Goal: Task Accomplishment & Management: Use online tool/utility

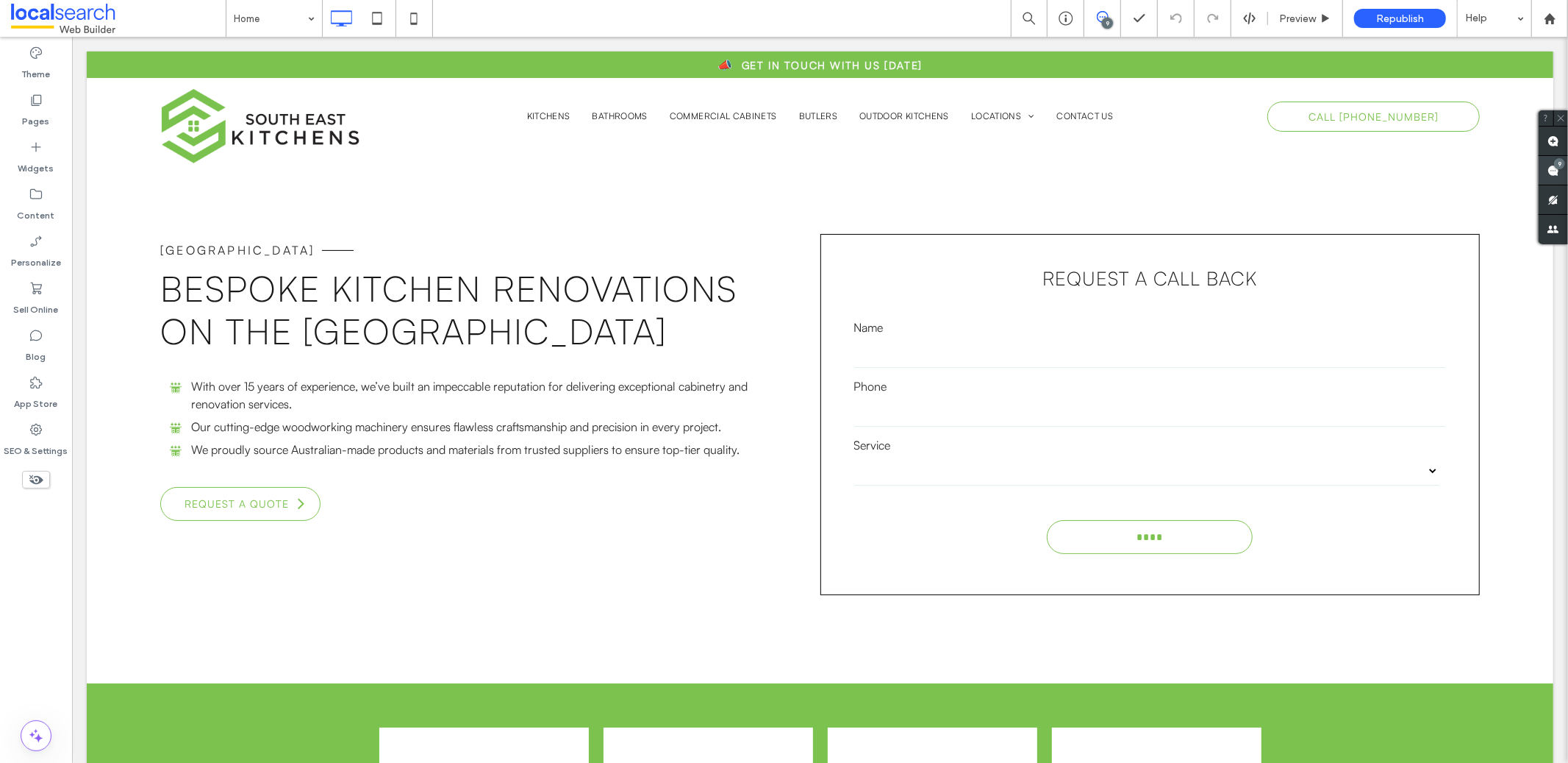
click at [1556, 175] on use at bounding box center [1553, 170] width 12 height 12
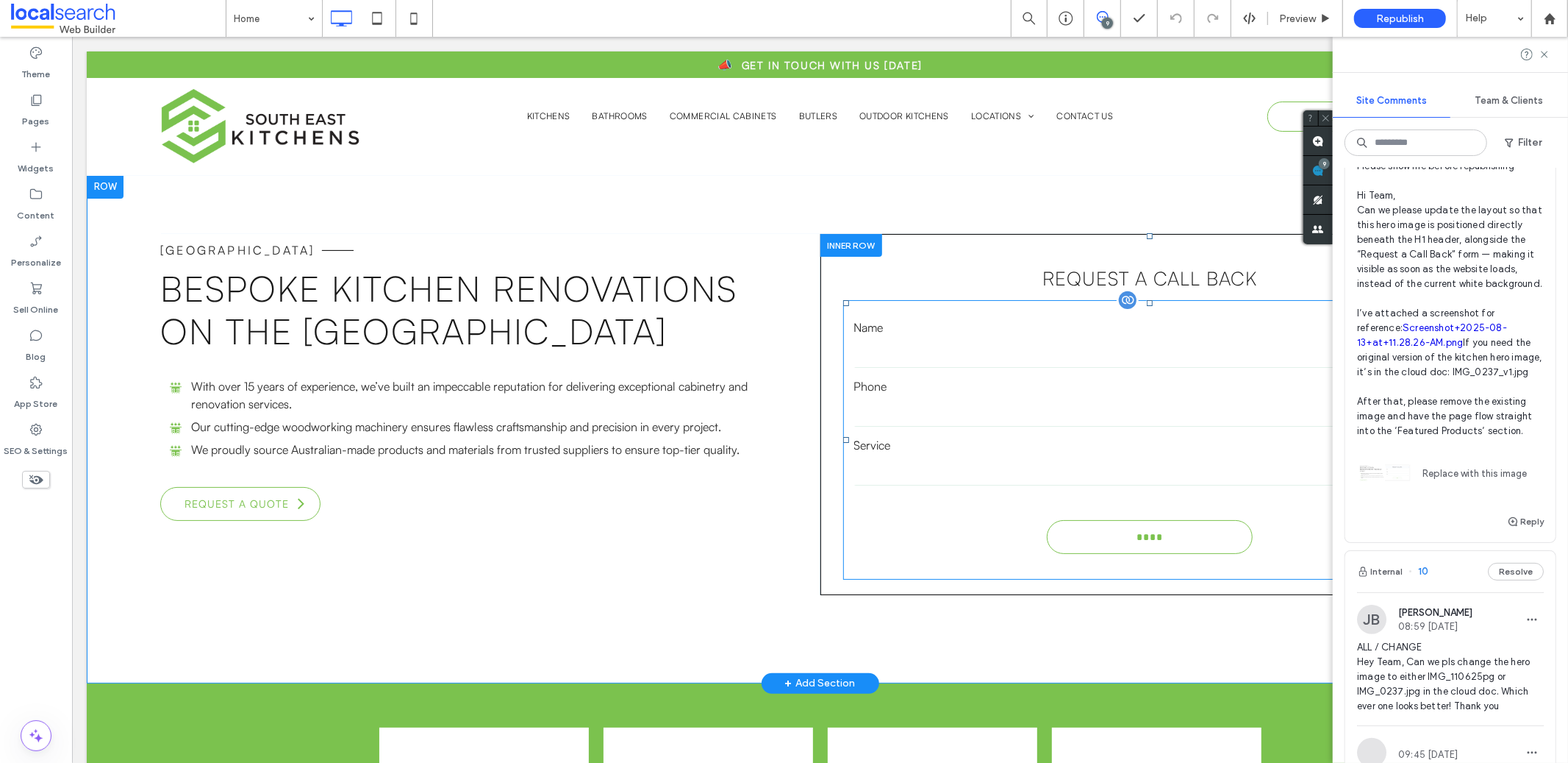
scroll to position [125, 0]
click at [701, 548] on div "South East Kitchens Bespoke Kitchen Renovations on the Gold Coast With over 15 …" at bounding box center [489, 413] width 660 height 361
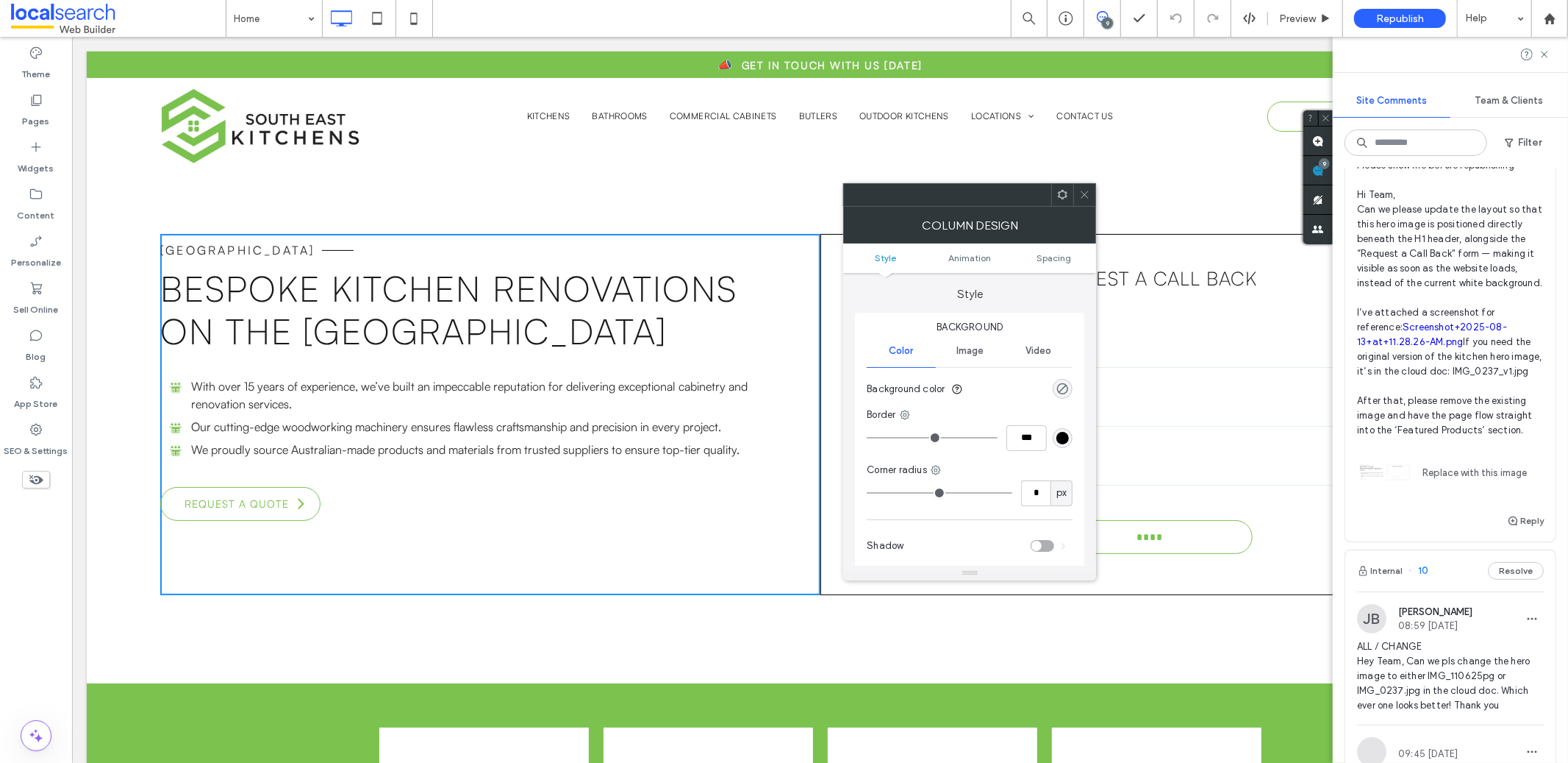
click at [103, 562] on div "**********" at bounding box center [819, 428] width 1466 height 508
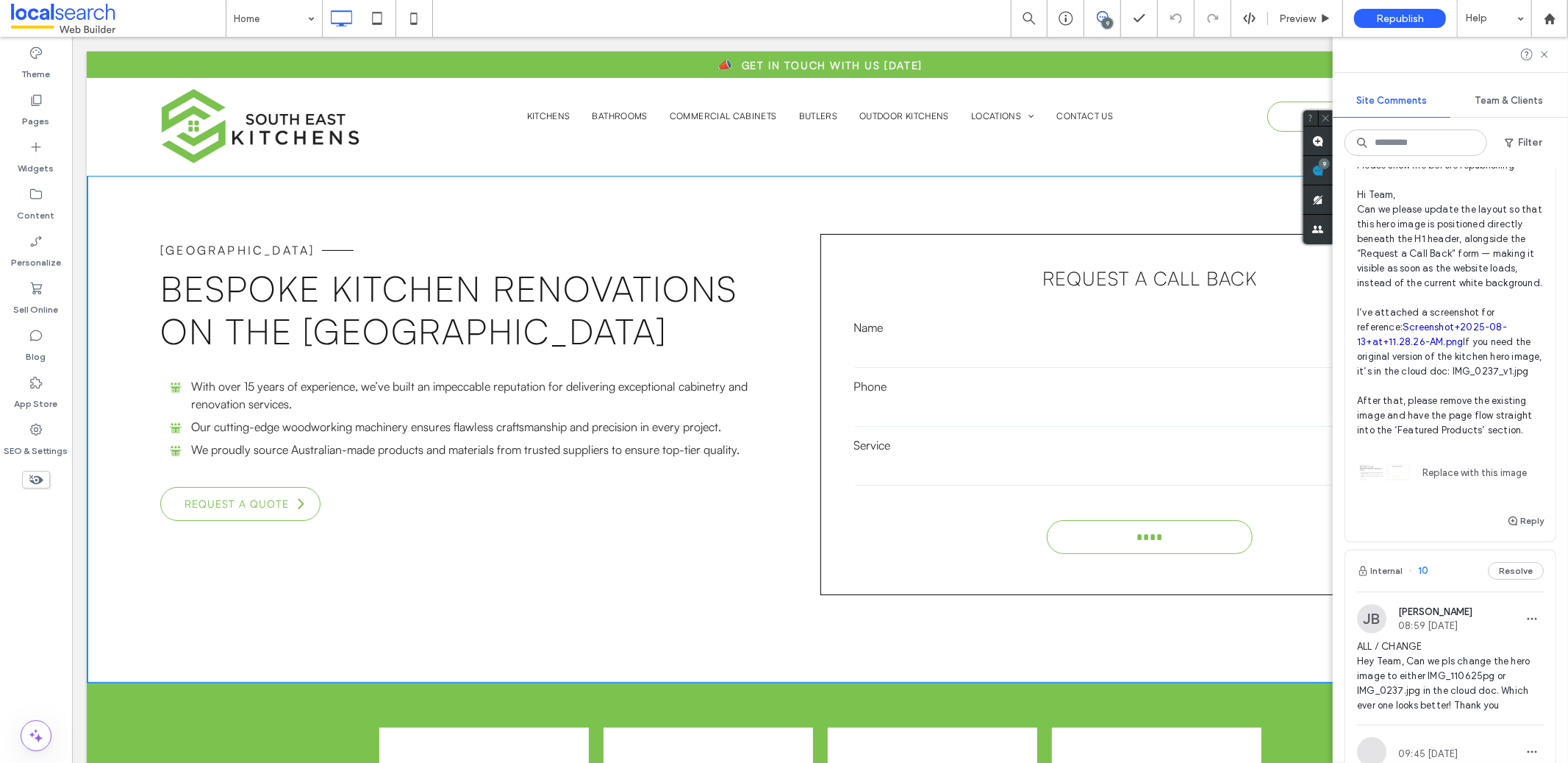
click at [1553, 50] on div at bounding box center [1450, 55] width 235 height 35
click at [1548, 52] on icon at bounding box center [1544, 55] width 12 height 12
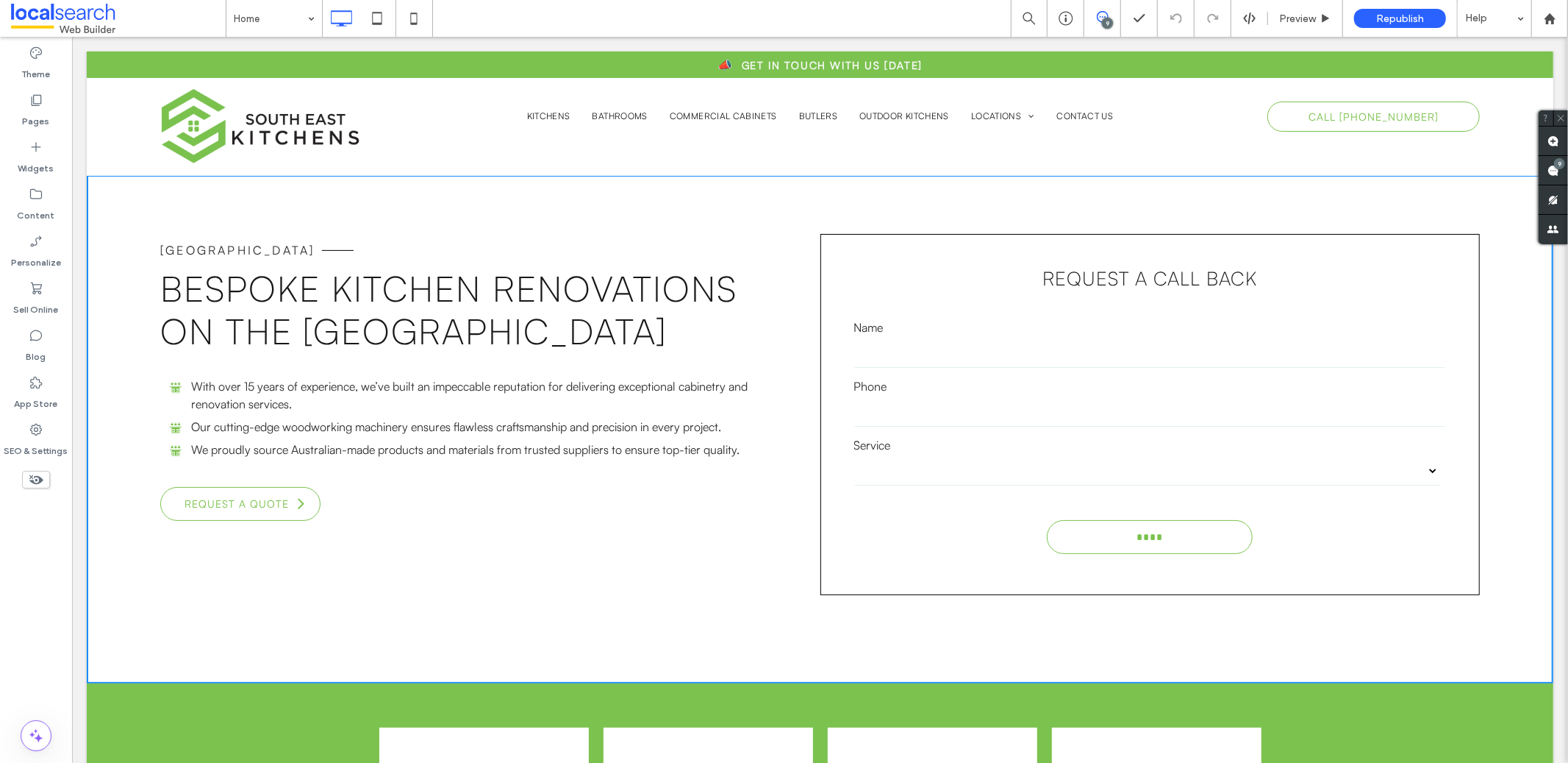
scroll to position [0, 0]
click at [628, 211] on div "**********" at bounding box center [819, 428] width 1466 height 508
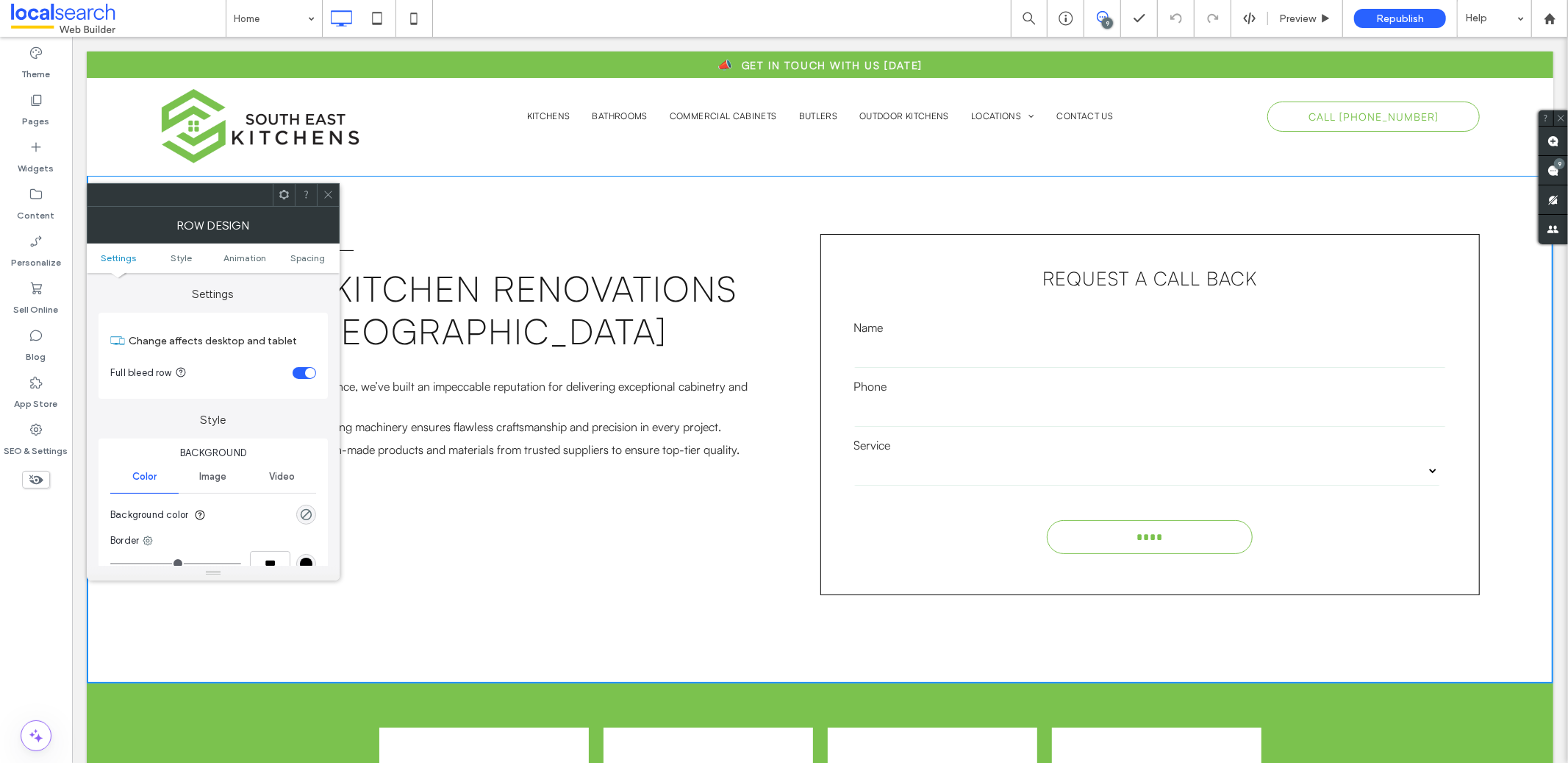
click at [218, 465] on div "Image" at bounding box center [212, 477] width 69 height 32
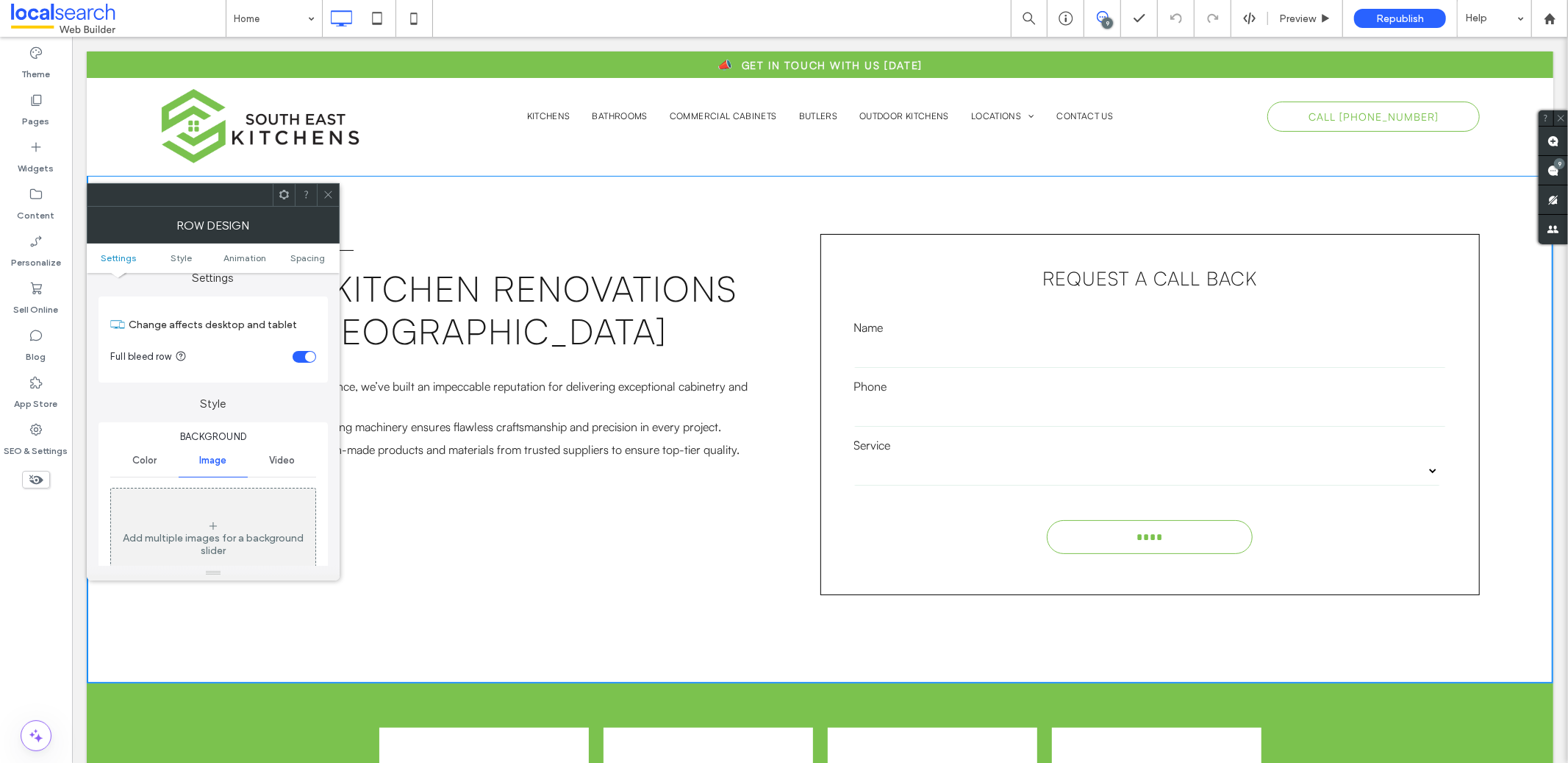
scroll to position [33, 0]
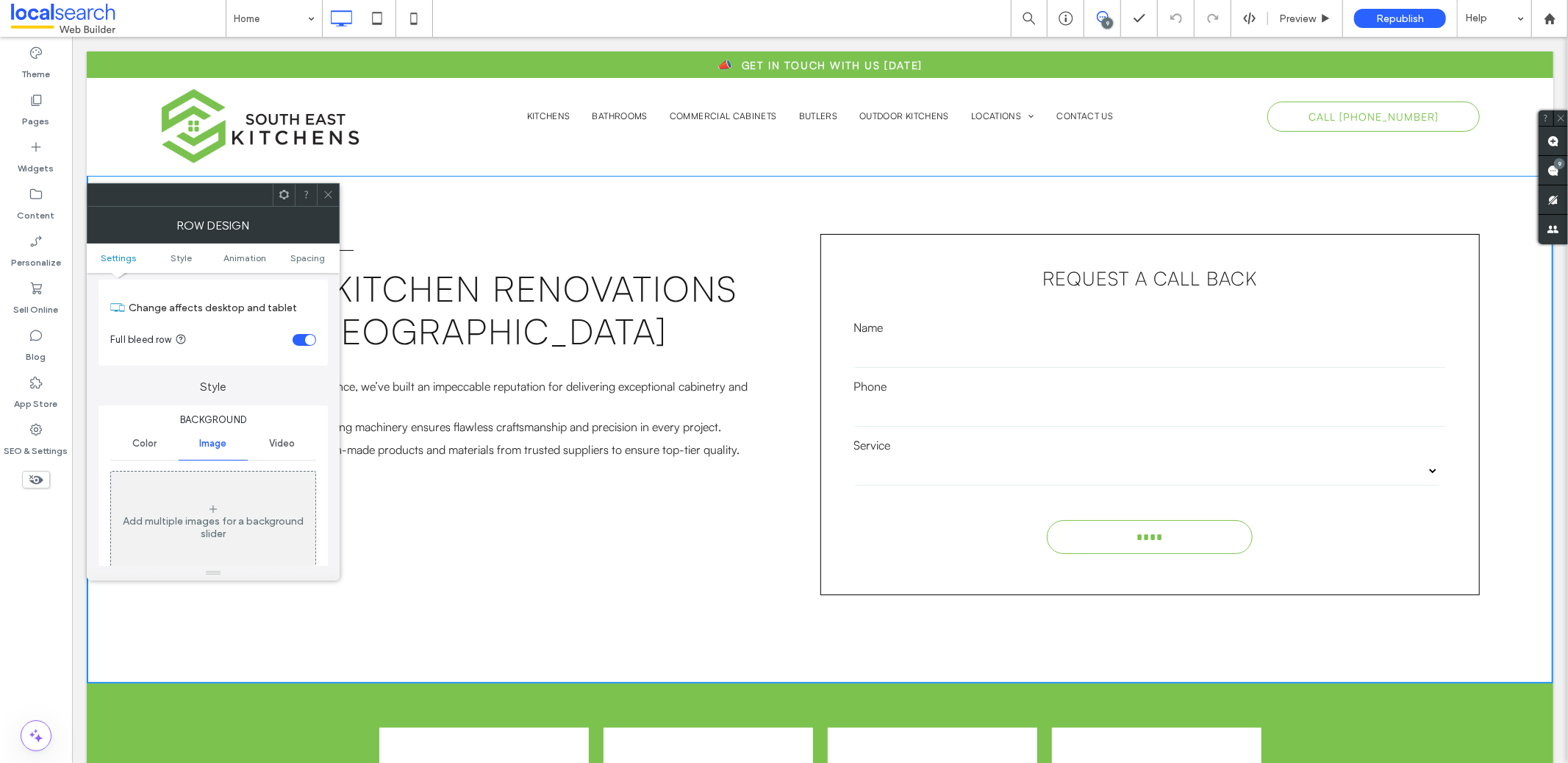
click at [236, 494] on div "Add multiple images for a background slider" at bounding box center [212, 522] width 204 height 97
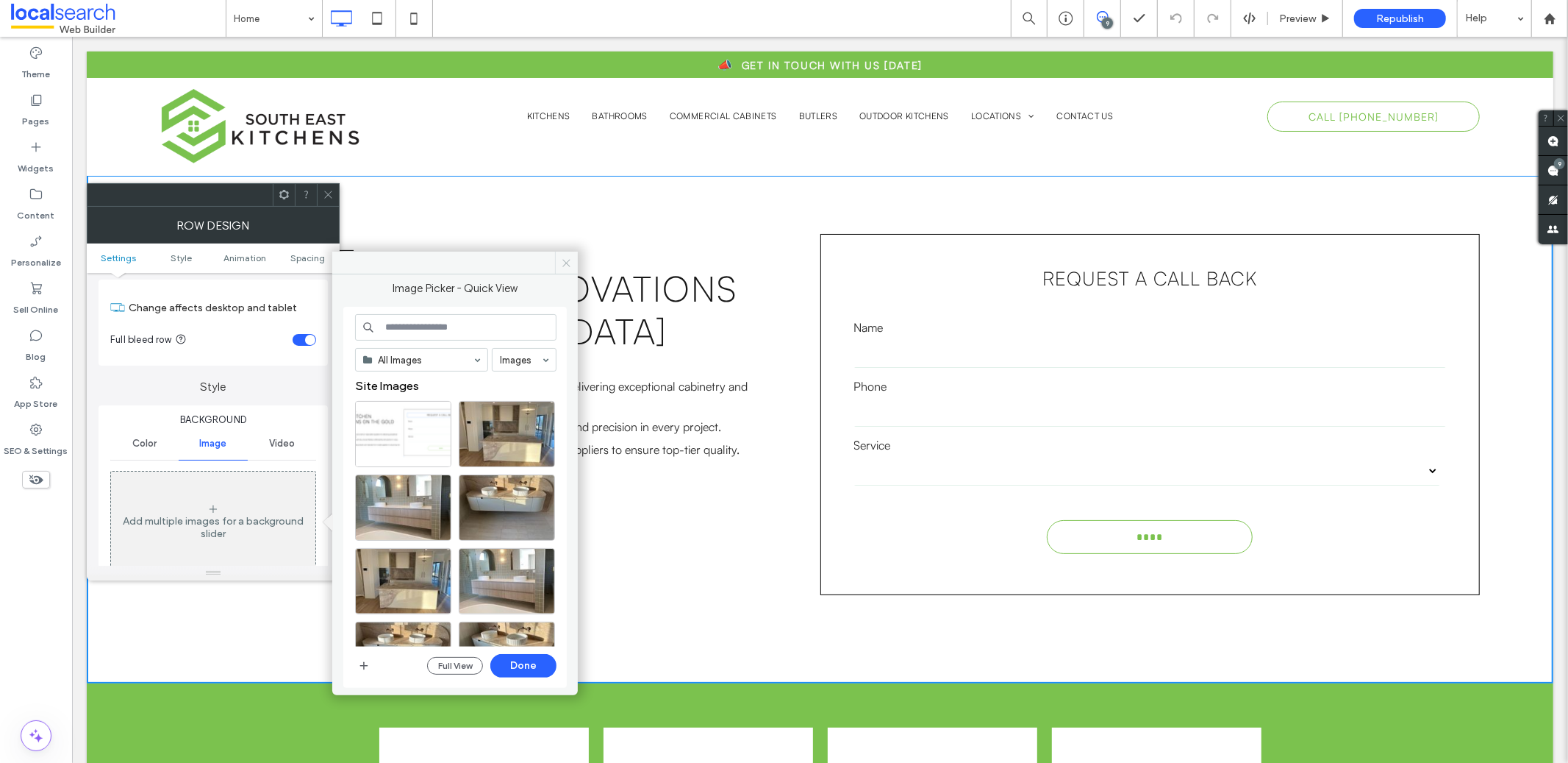
click at [563, 258] on icon at bounding box center [566, 263] width 11 height 11
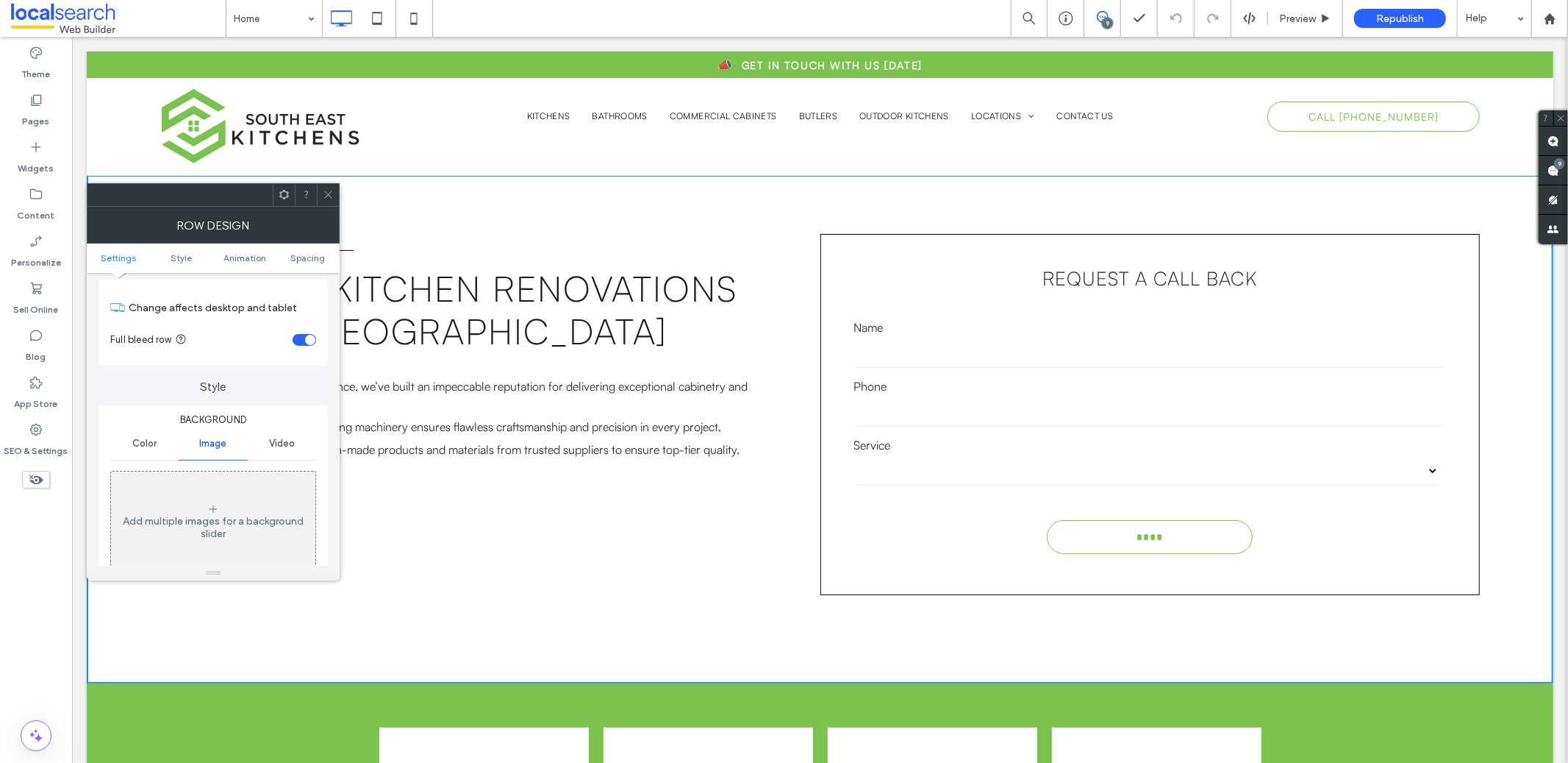
click at [331, 195] on icon at bounding box center [328, 194] width 11 height 11
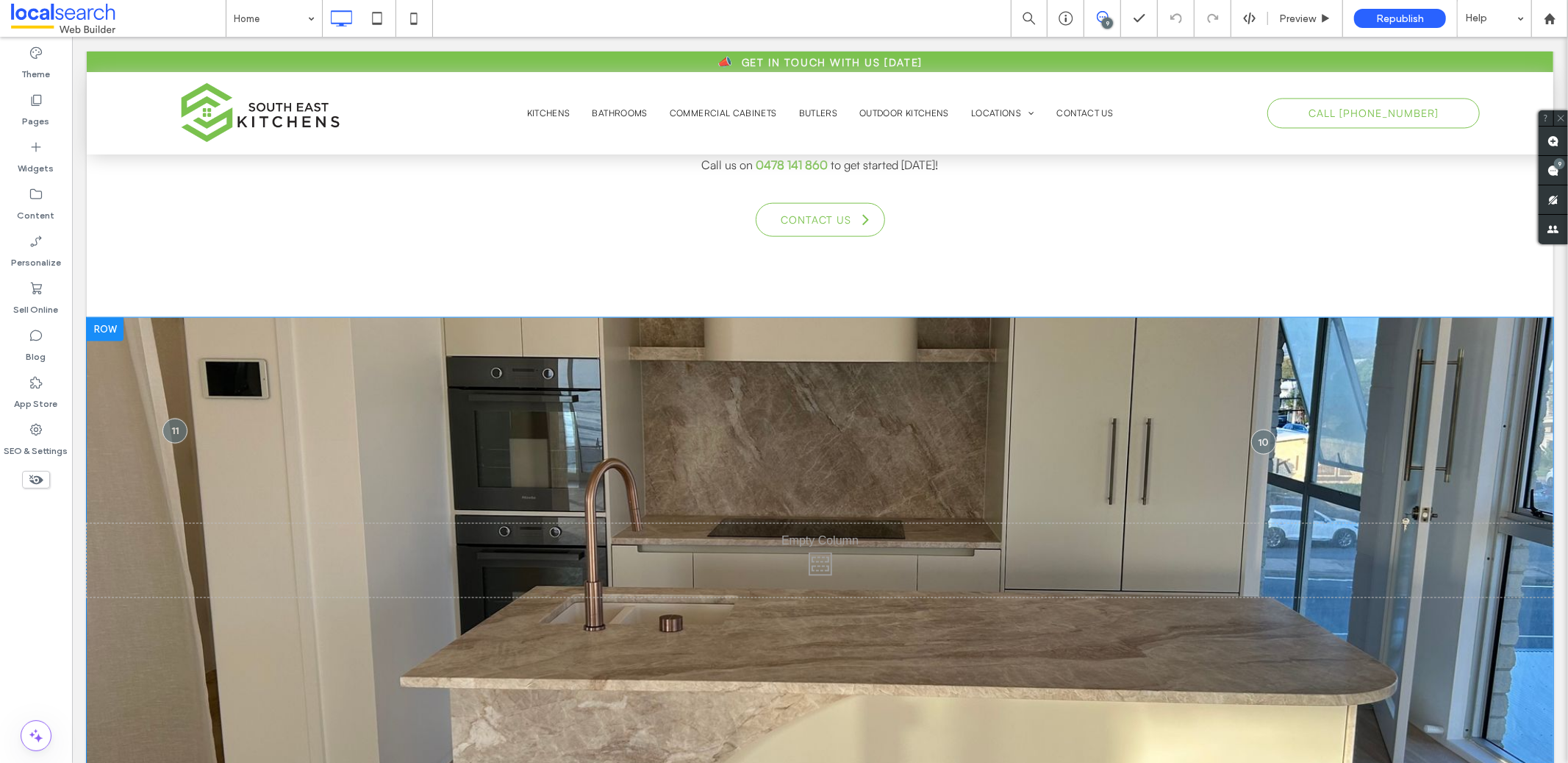
scroll to position [1663, 0]
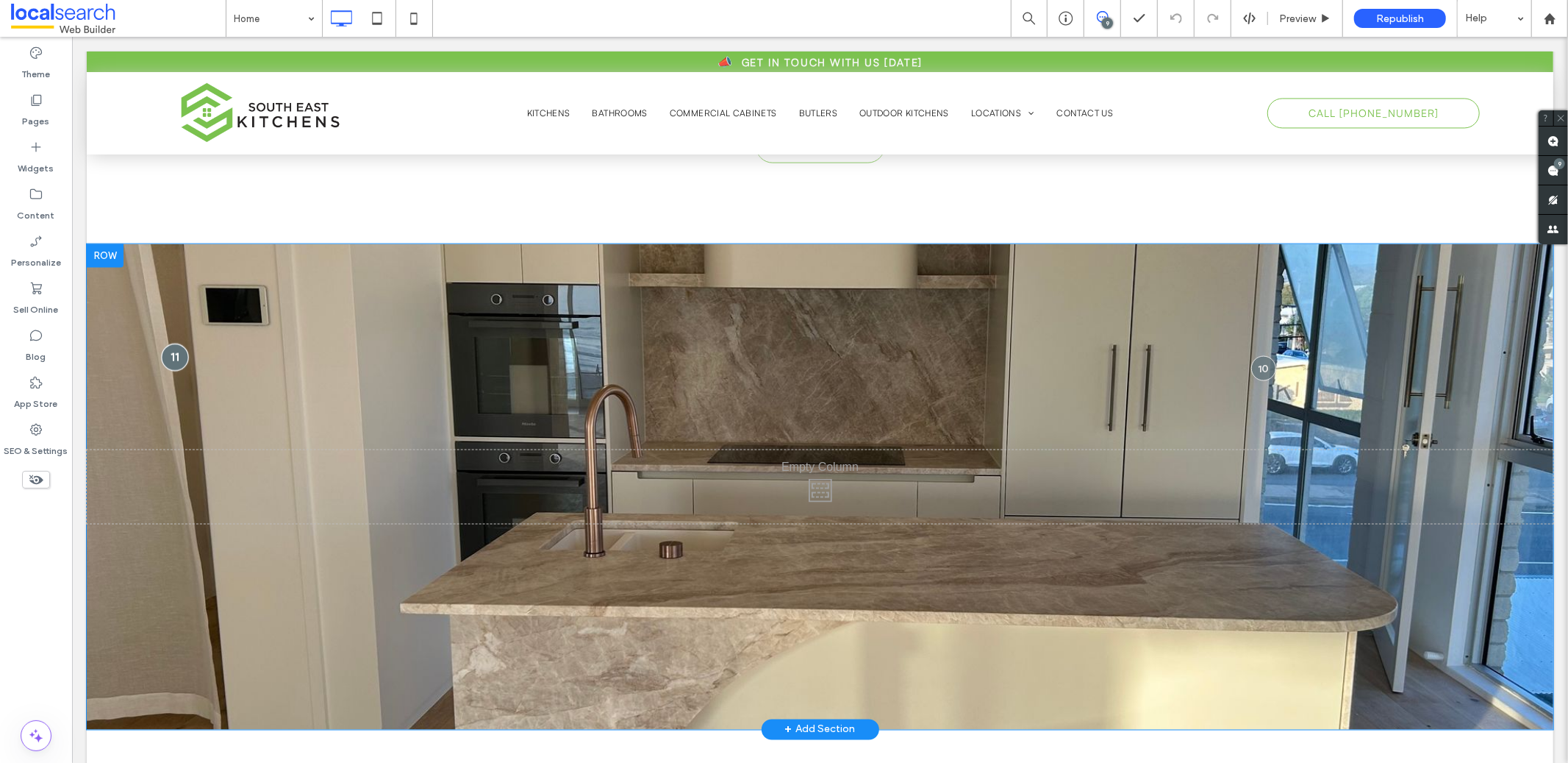
click at [178, 342] on div at bounding box center [173, 356] width 27 height 27
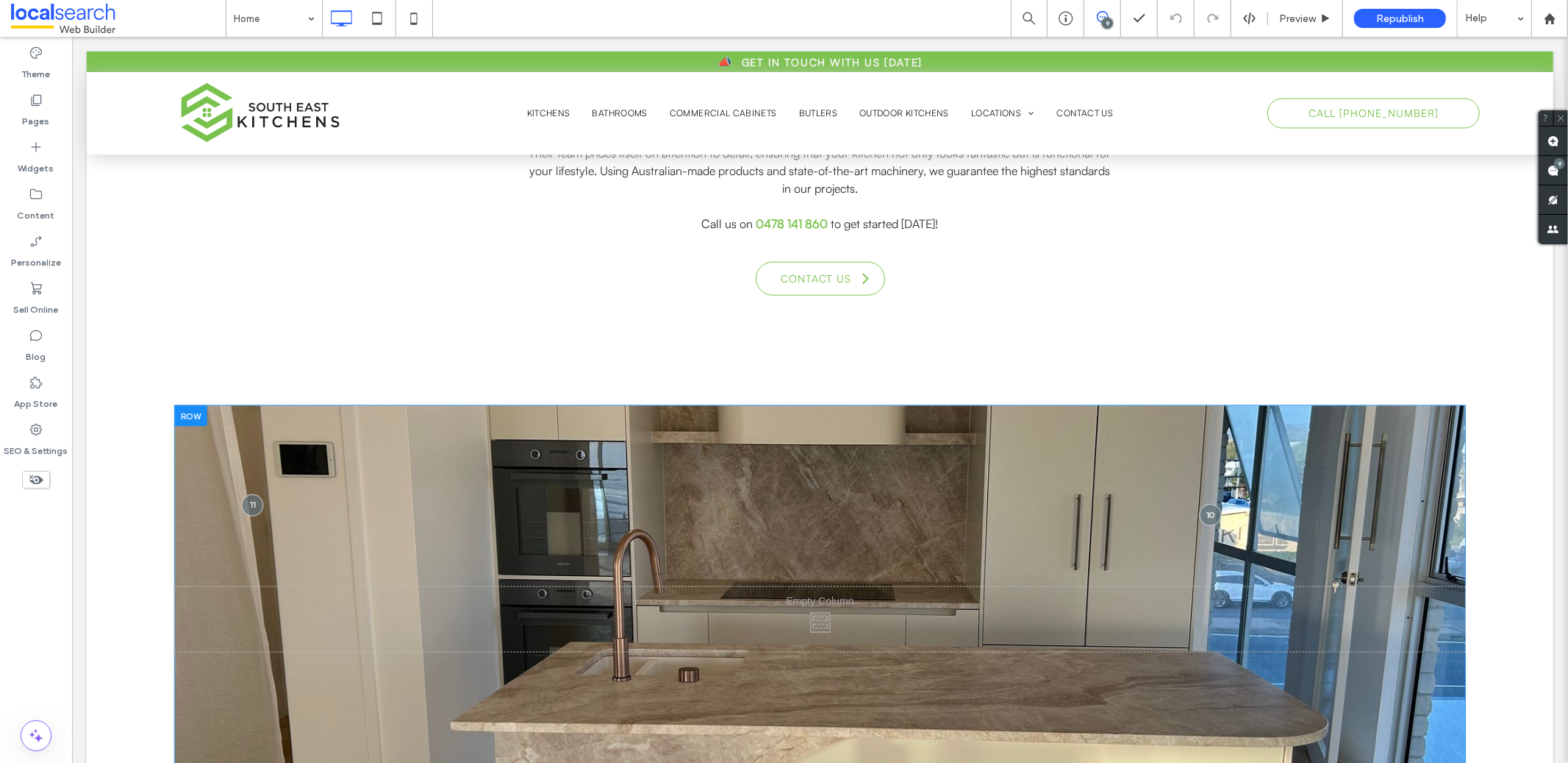
scroll to position [1701, 0]
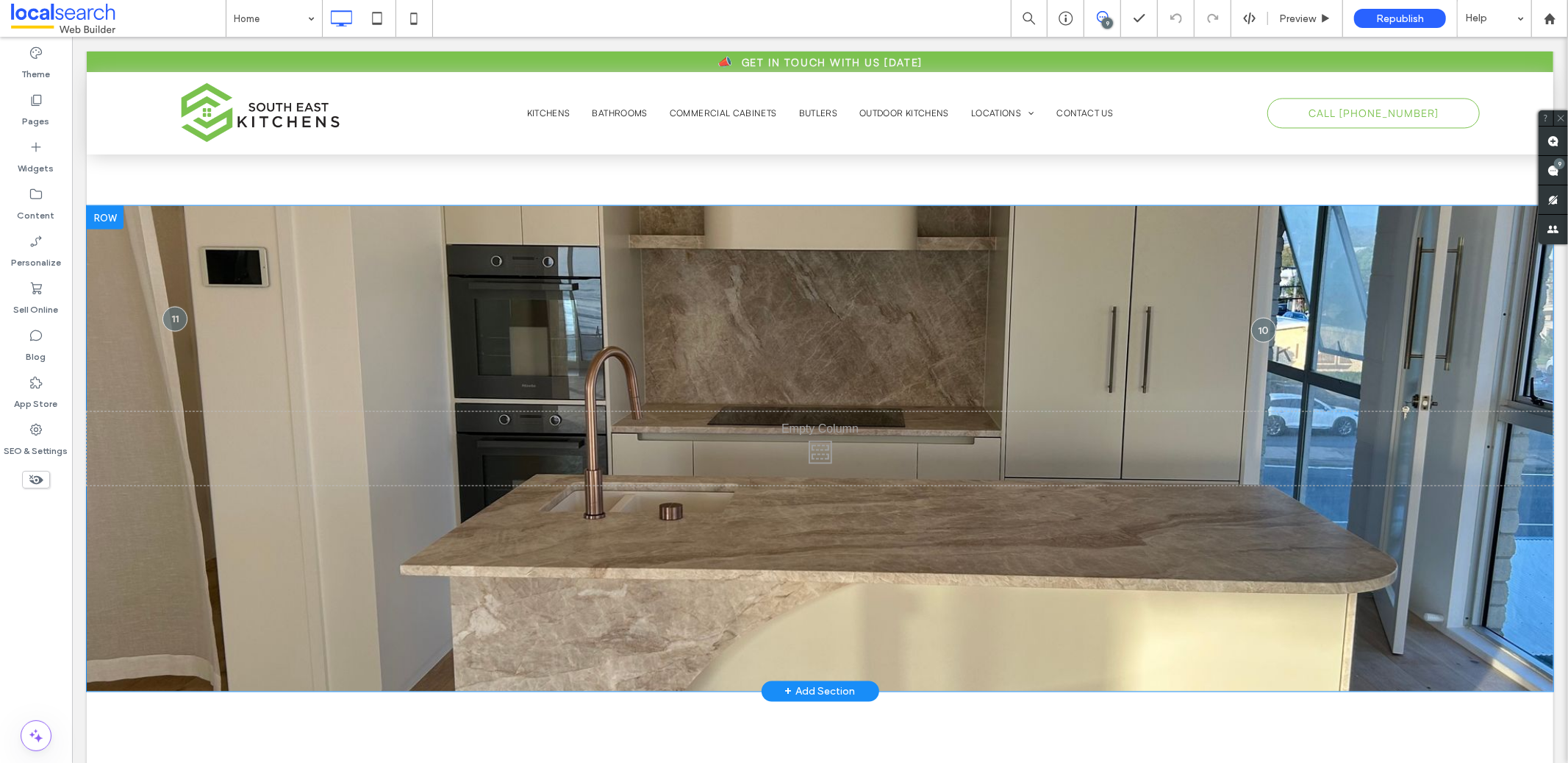
click at [410, 534] on div "Click To Paste Row + Add Section" at bounding box center [819, 448] width 1466 height 486
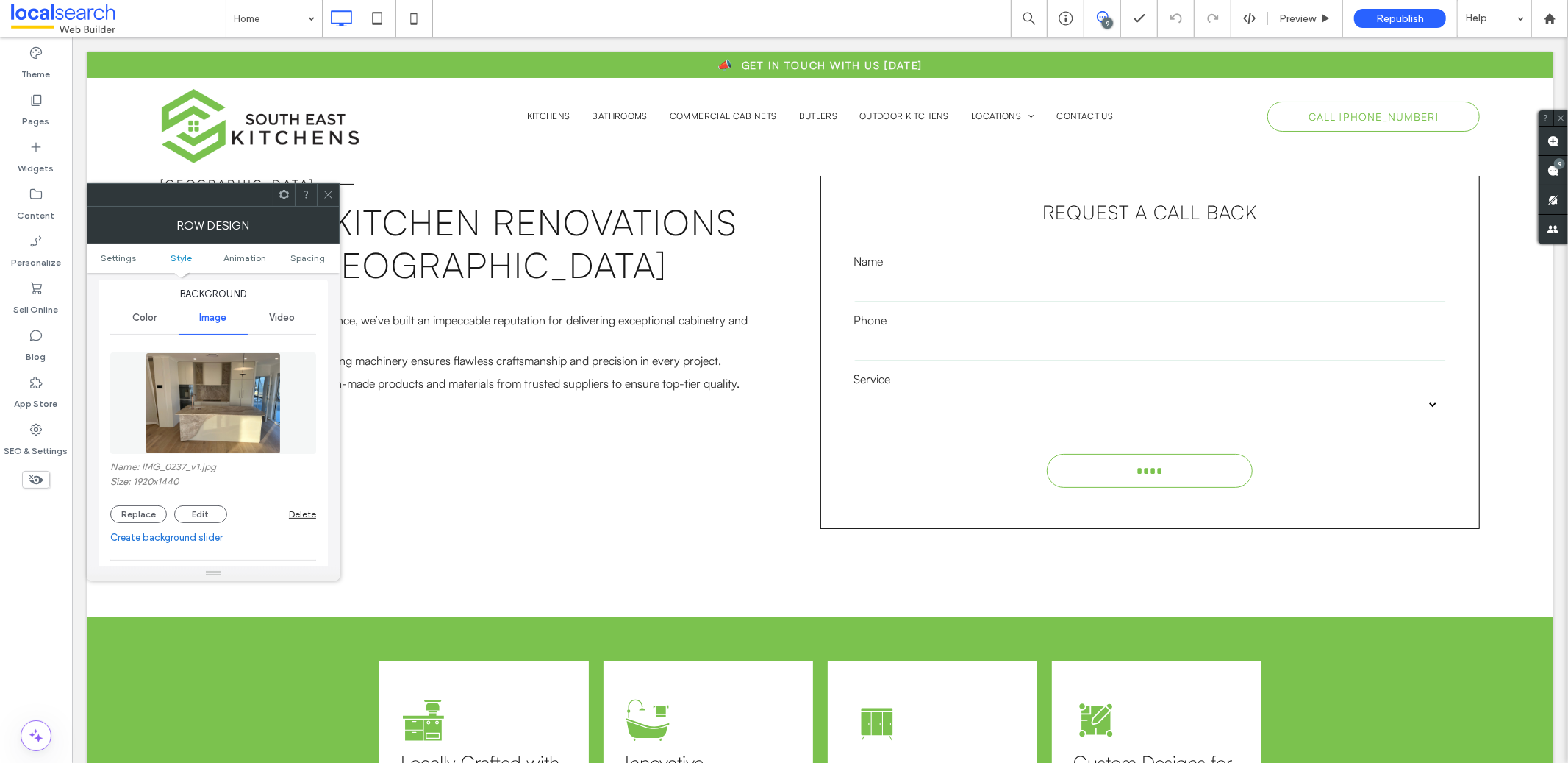
scroll to position [0, 0]
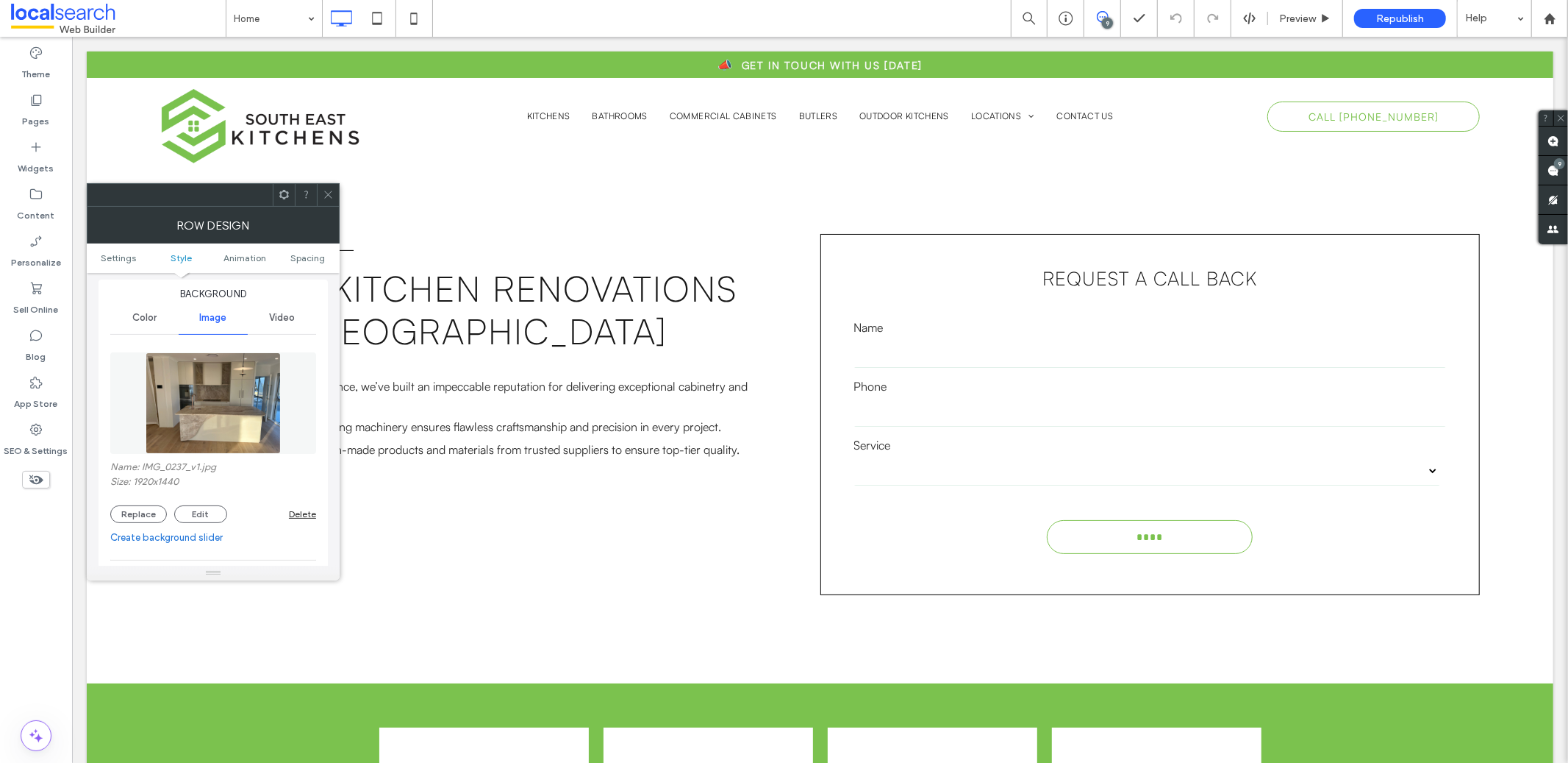
drag, startPoint x: 538, startPoint y: 538, endPoint x: 521, endPoint y: 534, distance: 17.5
click at [538, 538] on div "South East Kitchens Bespoke Kitchen Renovations on the Gold Coast With over 15 …" at bounding box center [489, 413] width 660 height 361
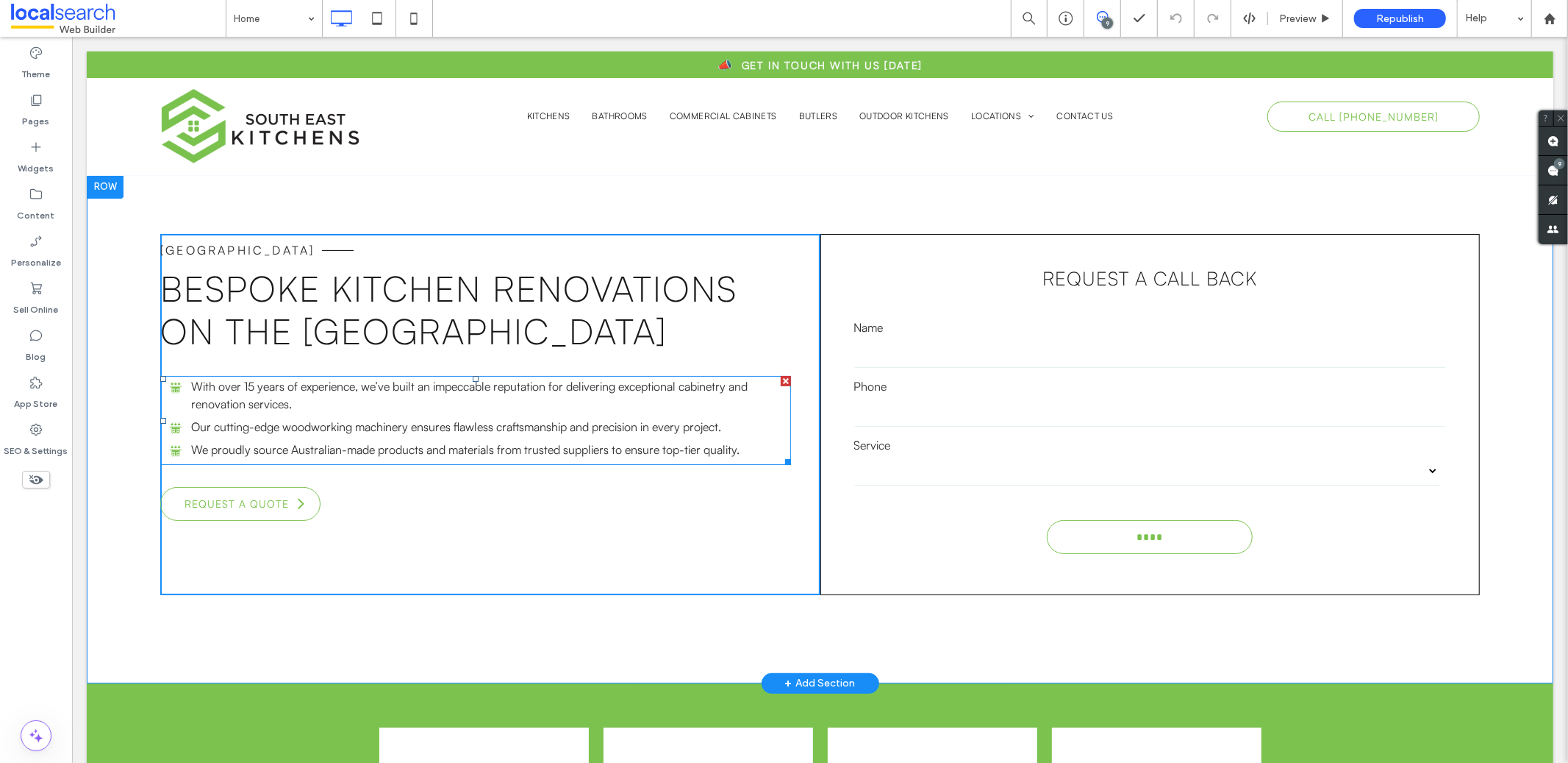
click at [138, 412] on div "**********" at bounding box center [819, 428] width 1466 height 508
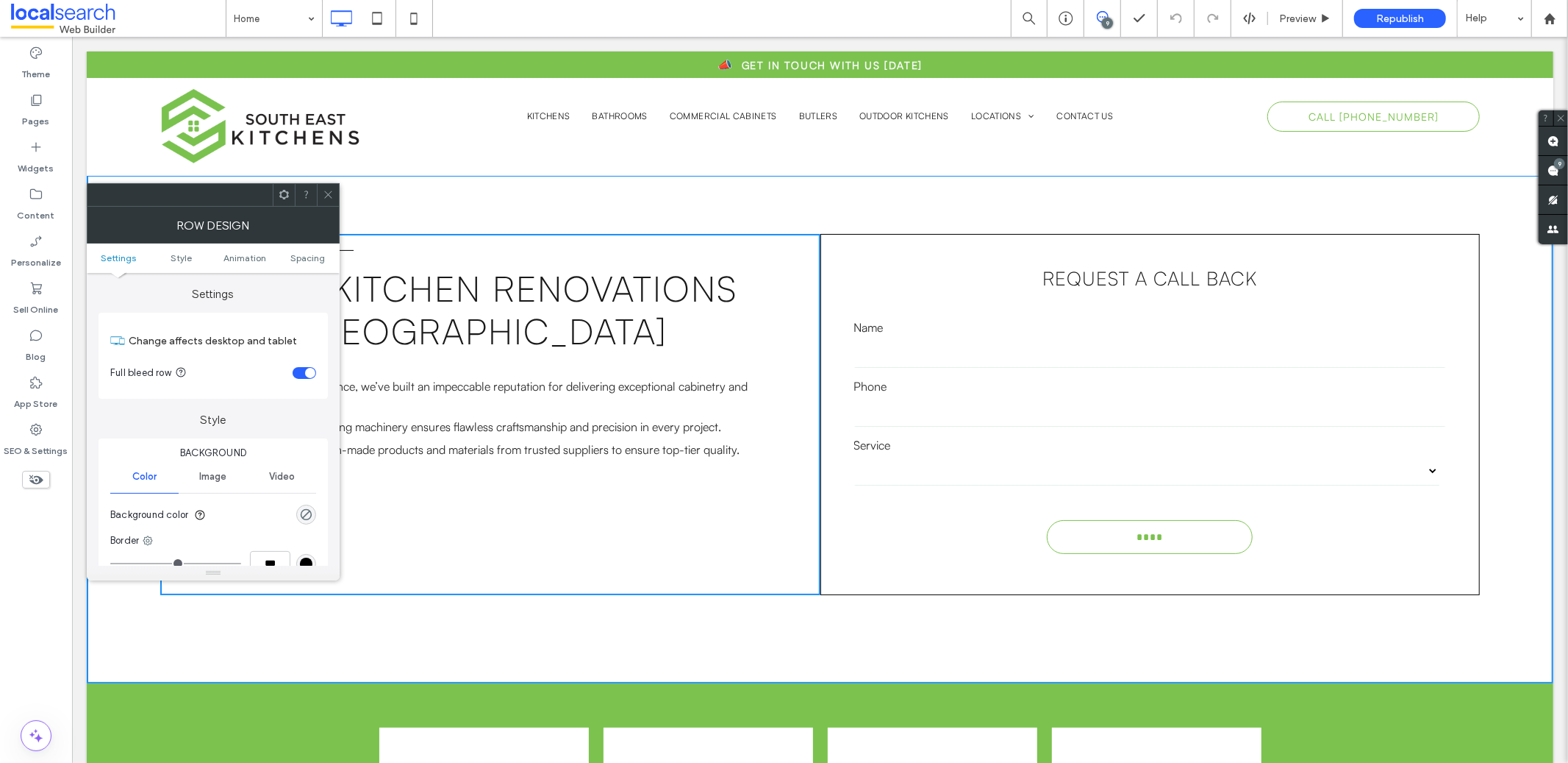
click at [218, 471] on span "Image" at bounding box center [212, 477] width 27 height 12
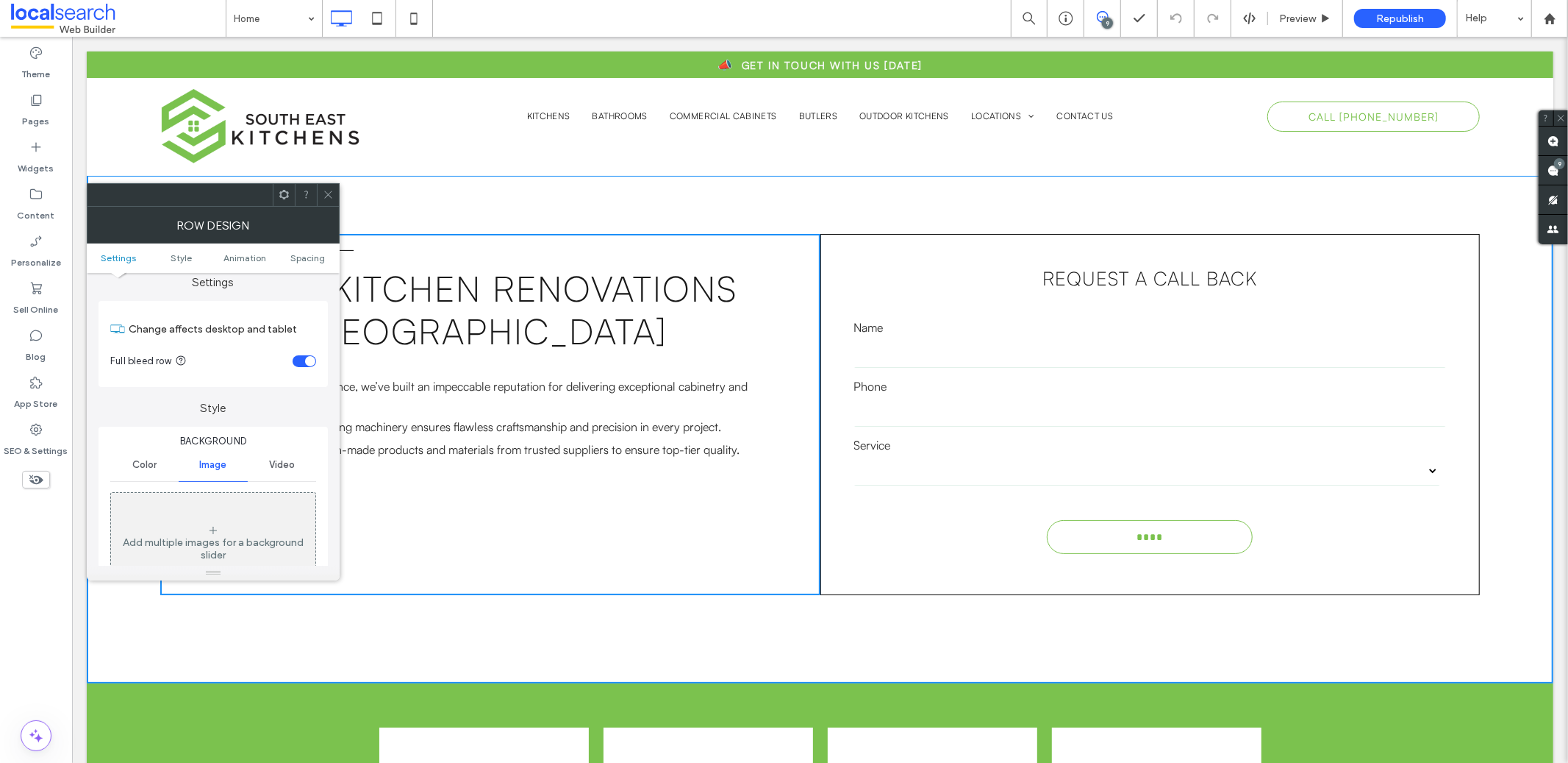
scroll to position [28, 0]
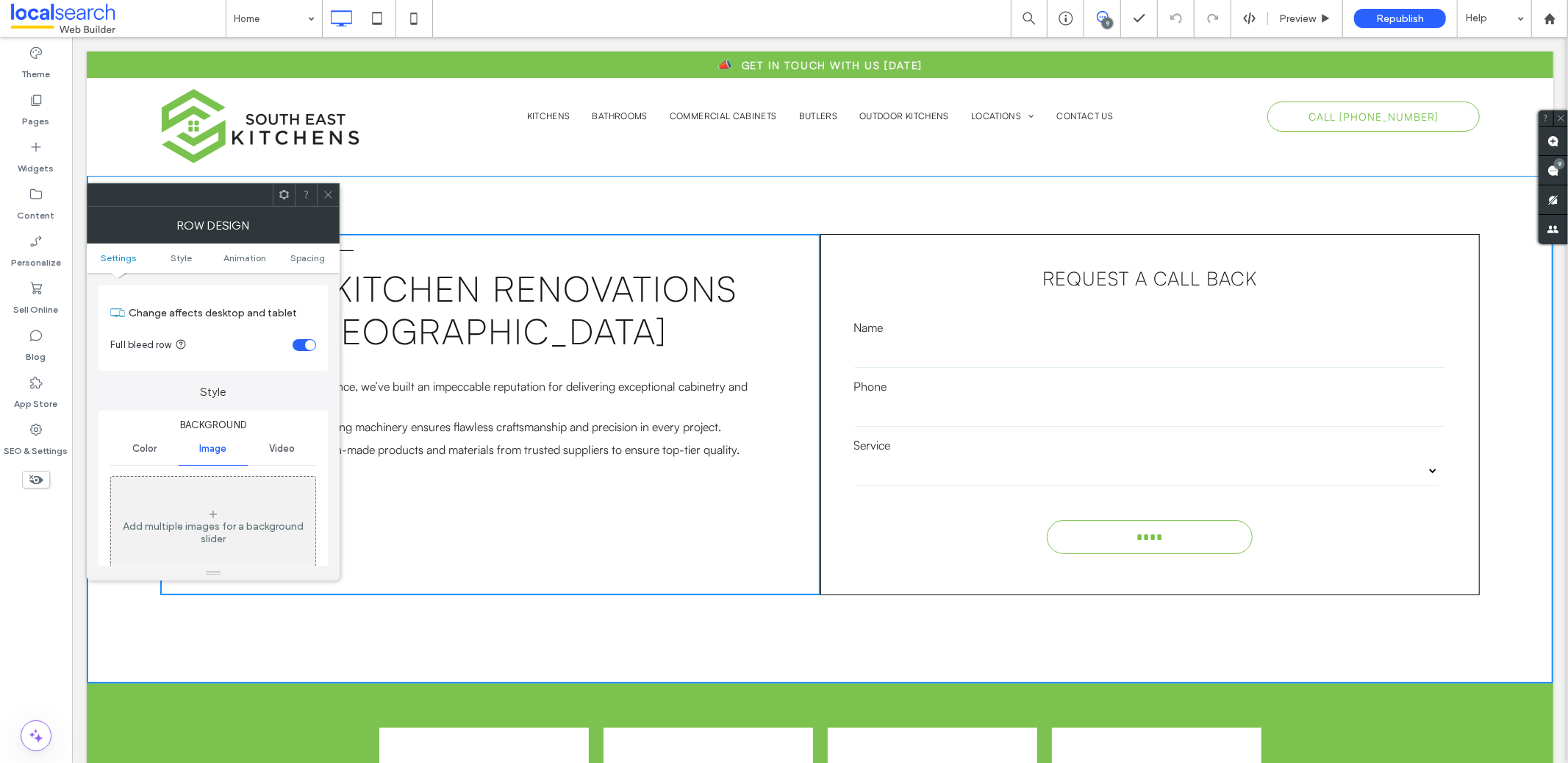
click at [208, 495] on div "Add multiple images for a background slider" at bounding box center [212, 527] width 204 height 97
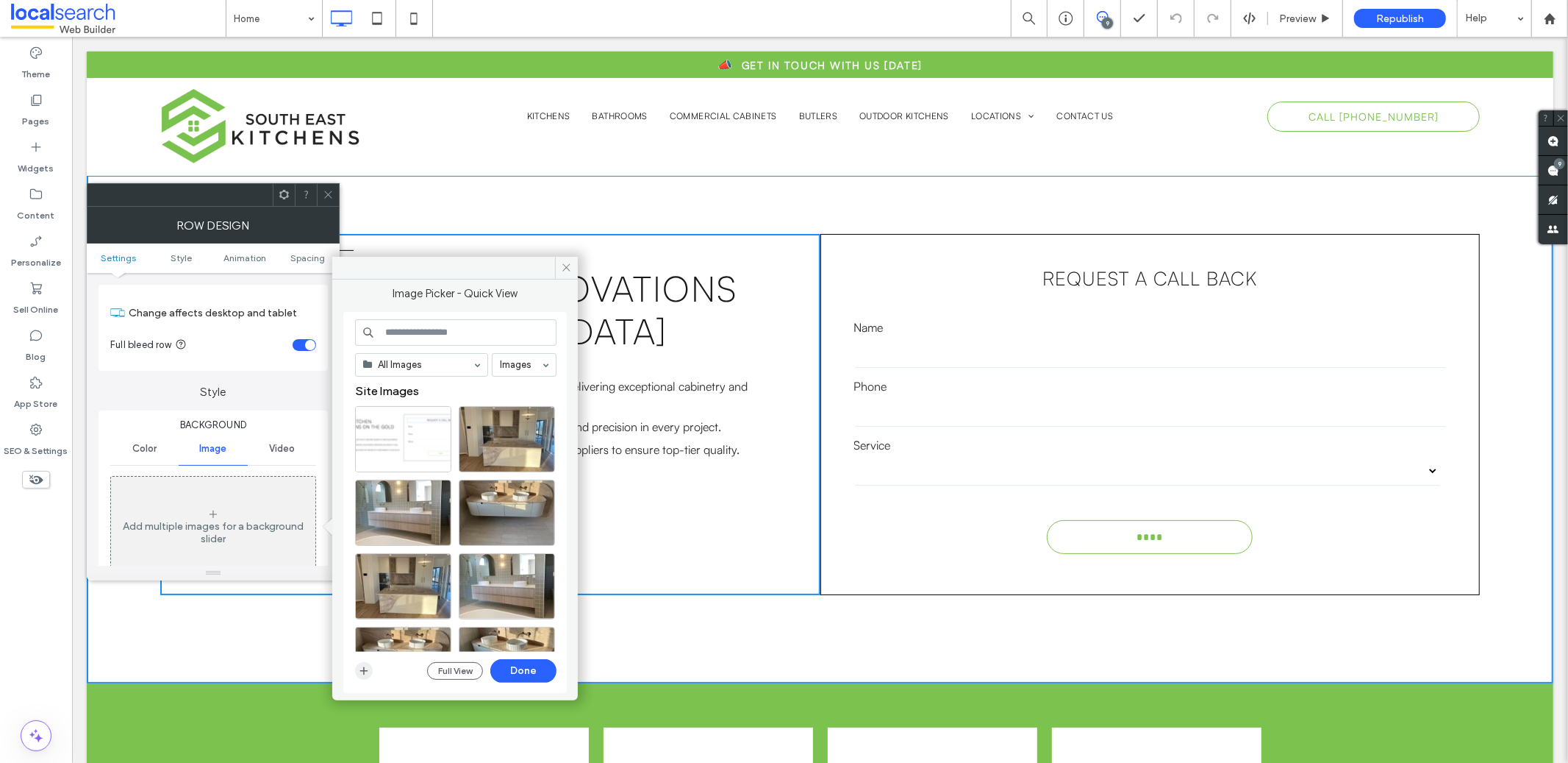
click at [359, 671] on icon "button" at bounding box center [364, 671] width 12 height 12
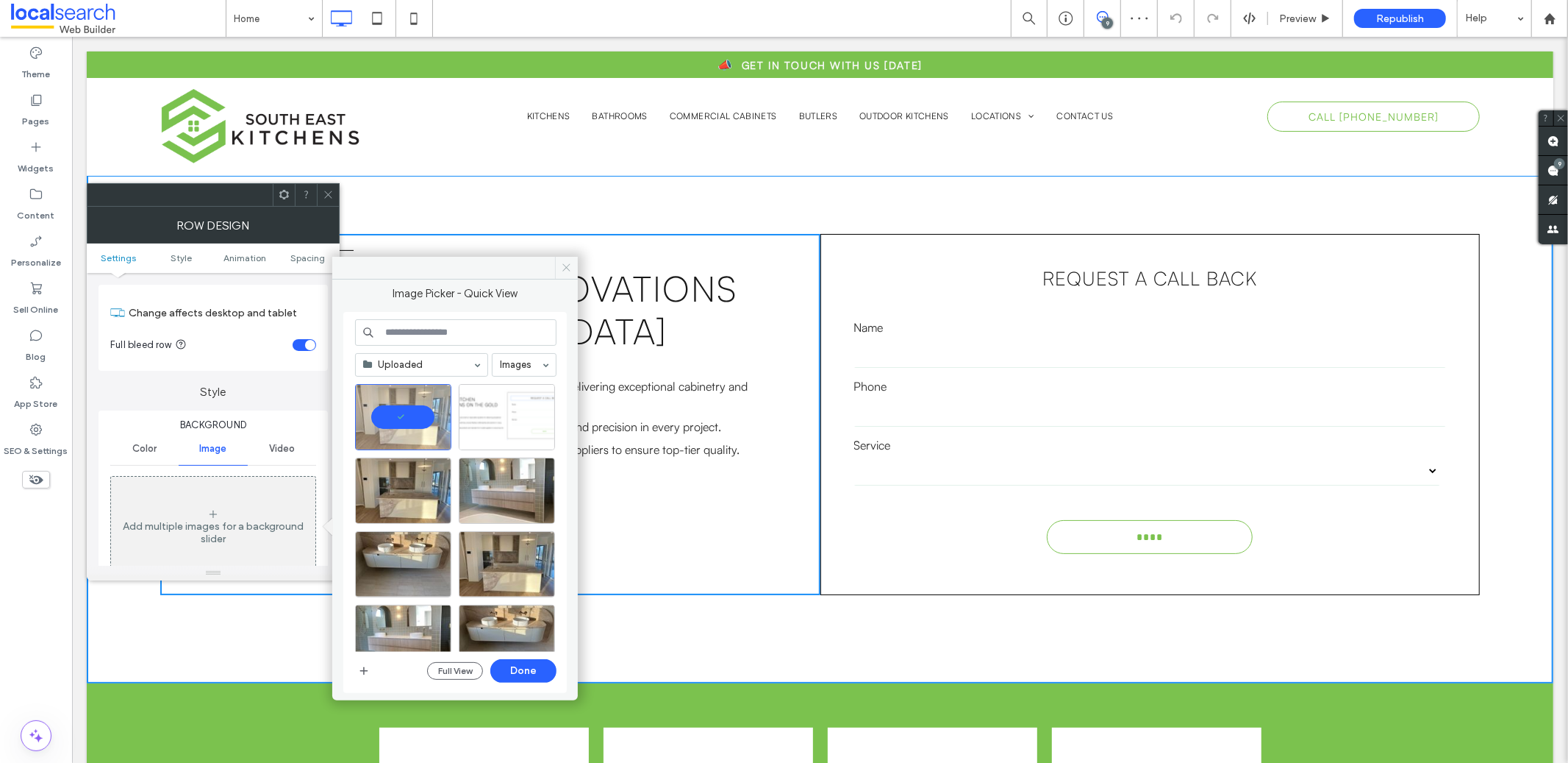
click at [566, 262] on icon at bounding box center [566, 267] width 11 height 11
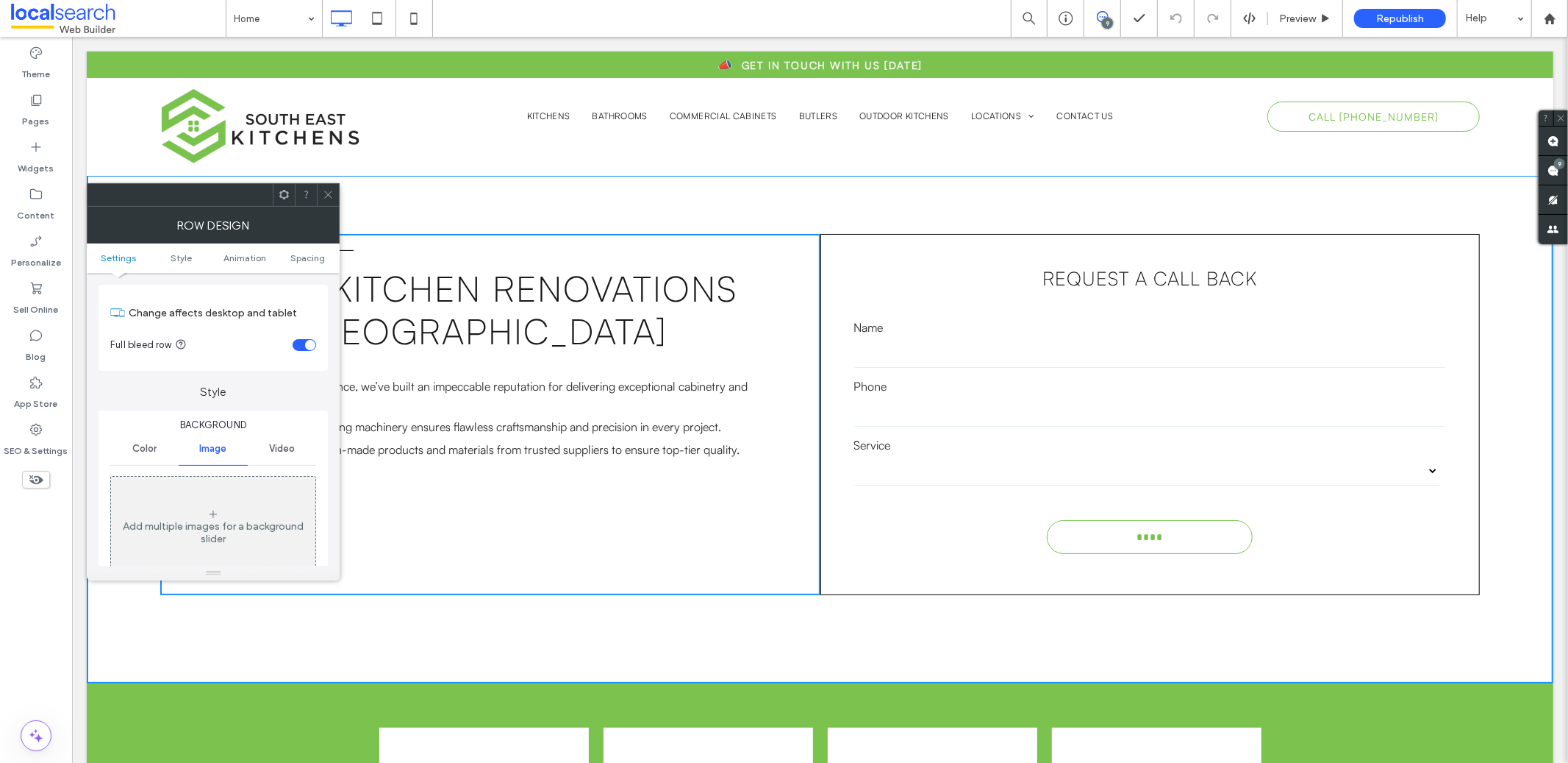
click at [336, 196] on div at bounding box center [328, 195] width 22 height 22
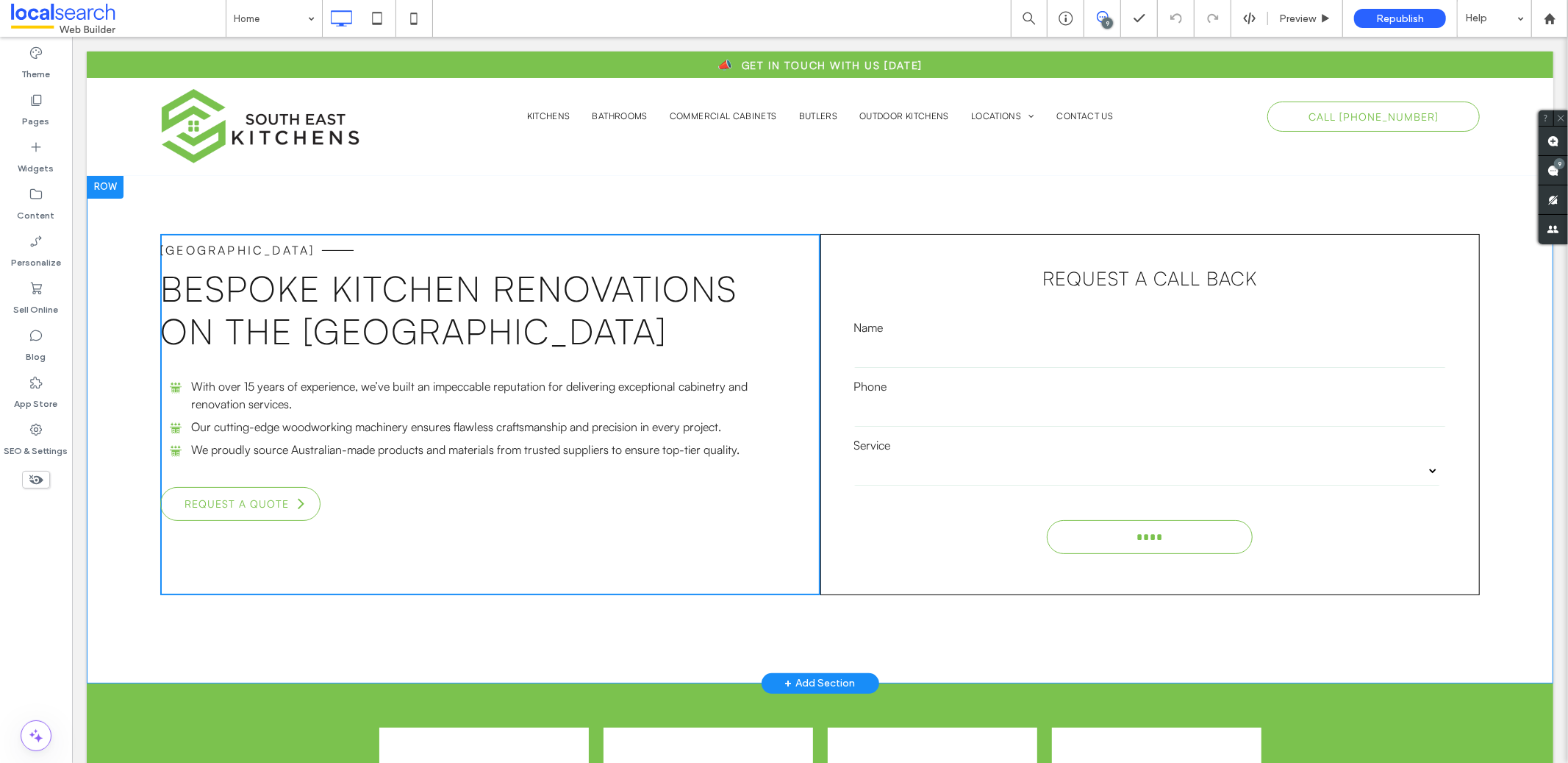
click at [116, 222] on div "**********" at bounding box center [819, 428] width 1466 height 508
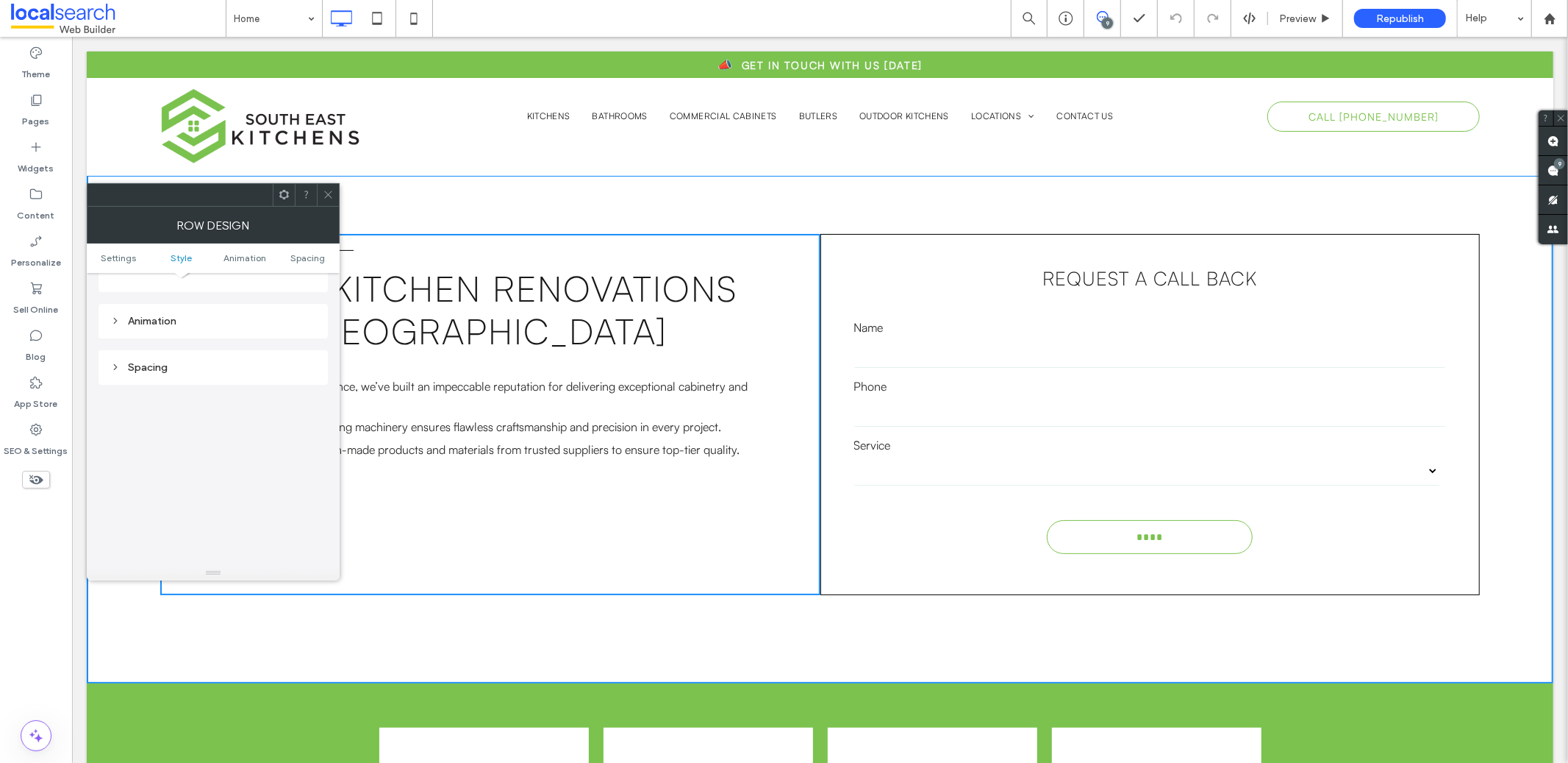
scroll to position [0, 0]
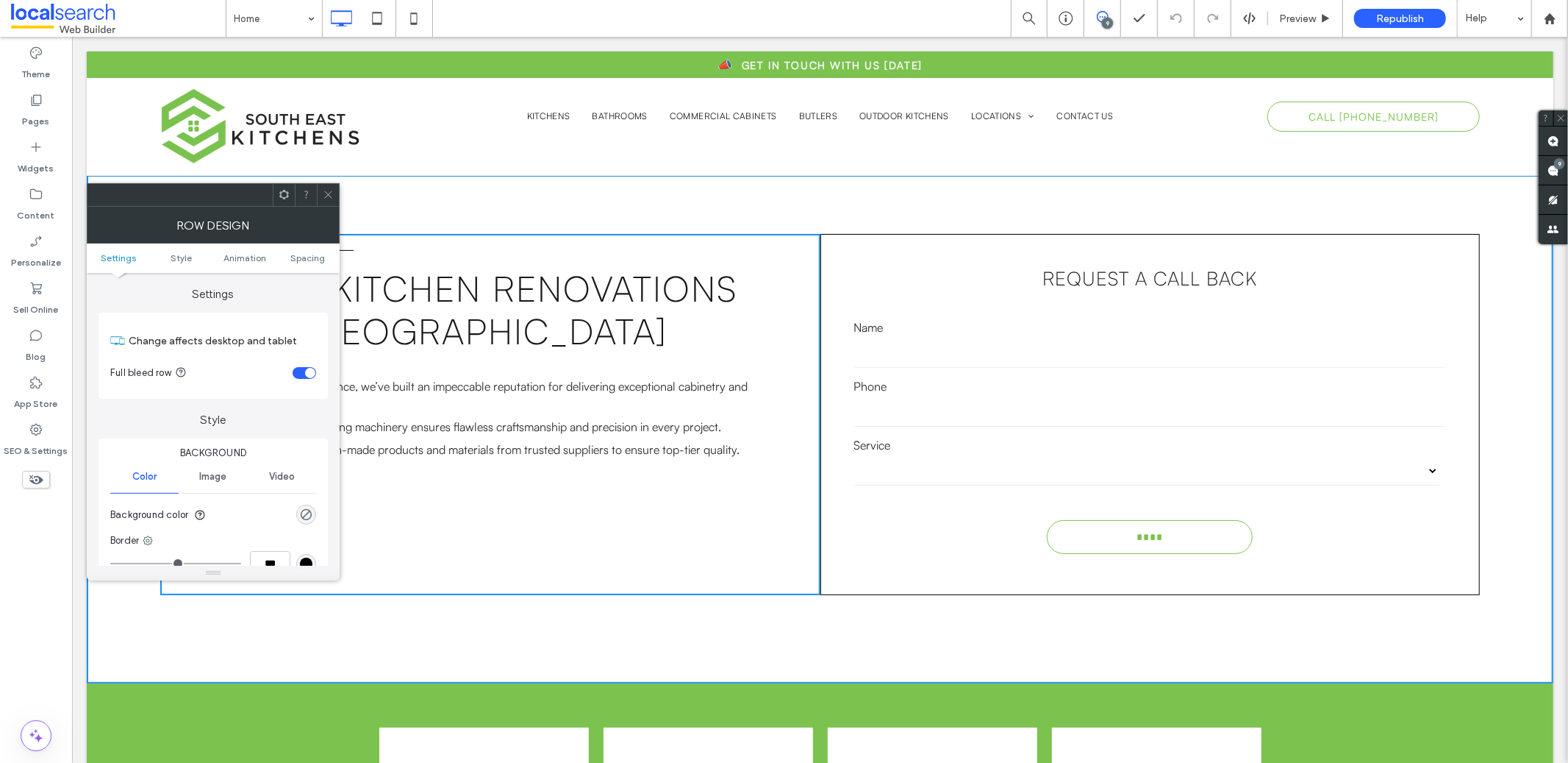
click at [201, 472] on span "Image" at bounding box center [212, 477] width 27 height 12
click at [198, 540] on div "Add multiple images for a background slider" at bounding box center [212, 555] width 204 height 97
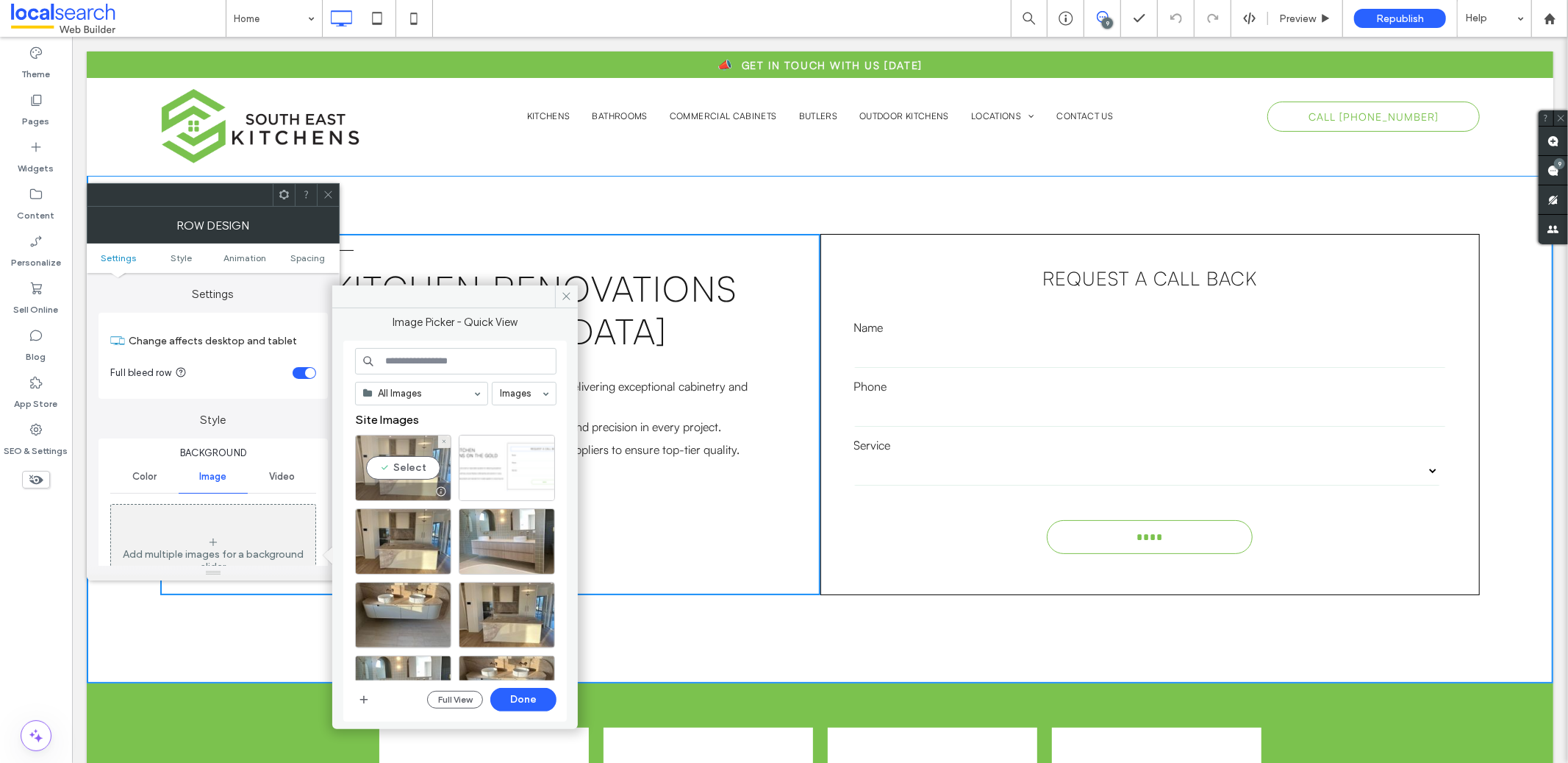
click at [395, 464] on div "Select" at bounding box center [403, 468] width 97 height 66
click at [535, 695] on button "Done" at bounding box center [524, 700] width 66 height 24
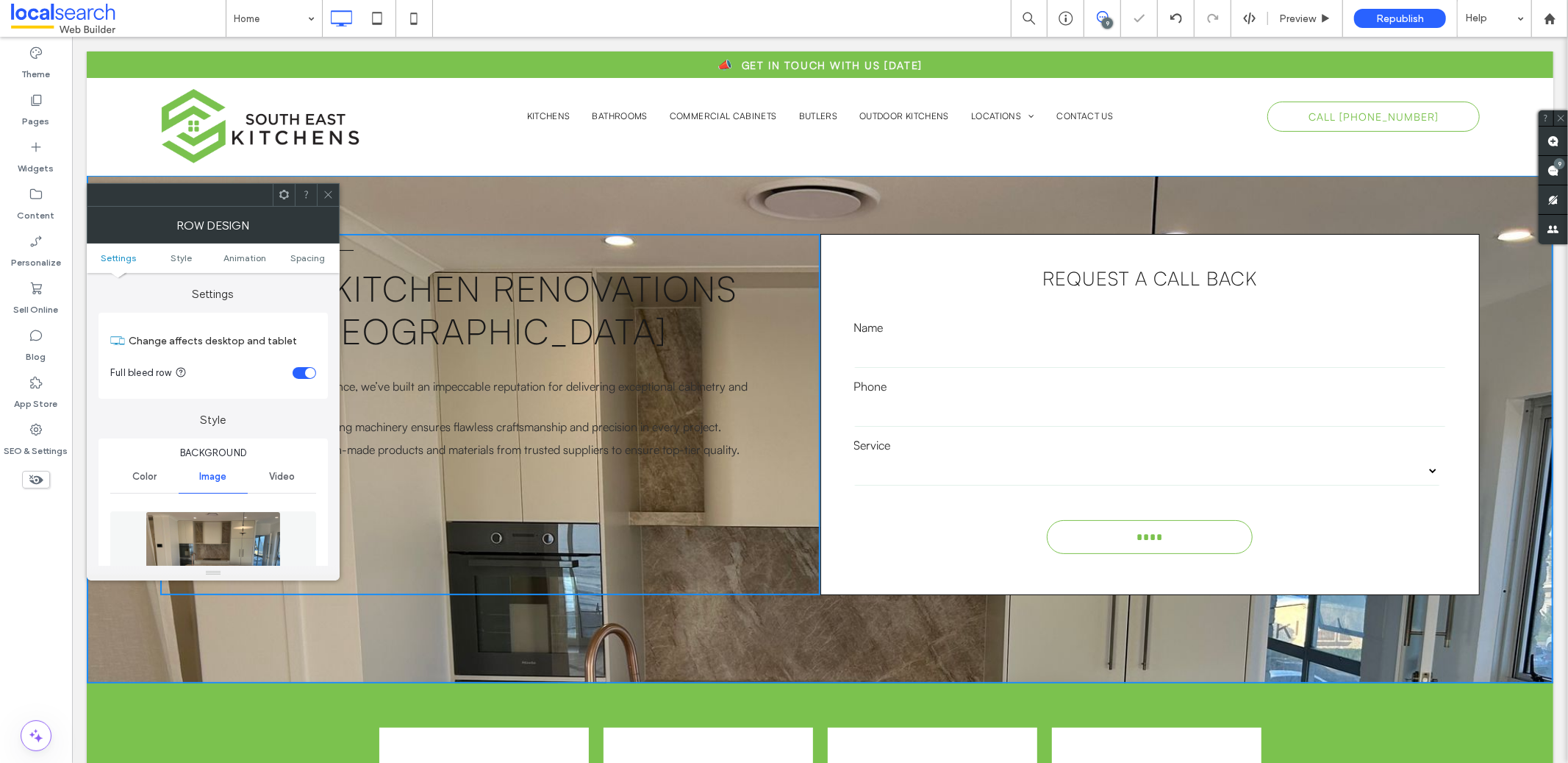
click at [330, 195] on icon at bounding box center [328, 194] width 11 height 11
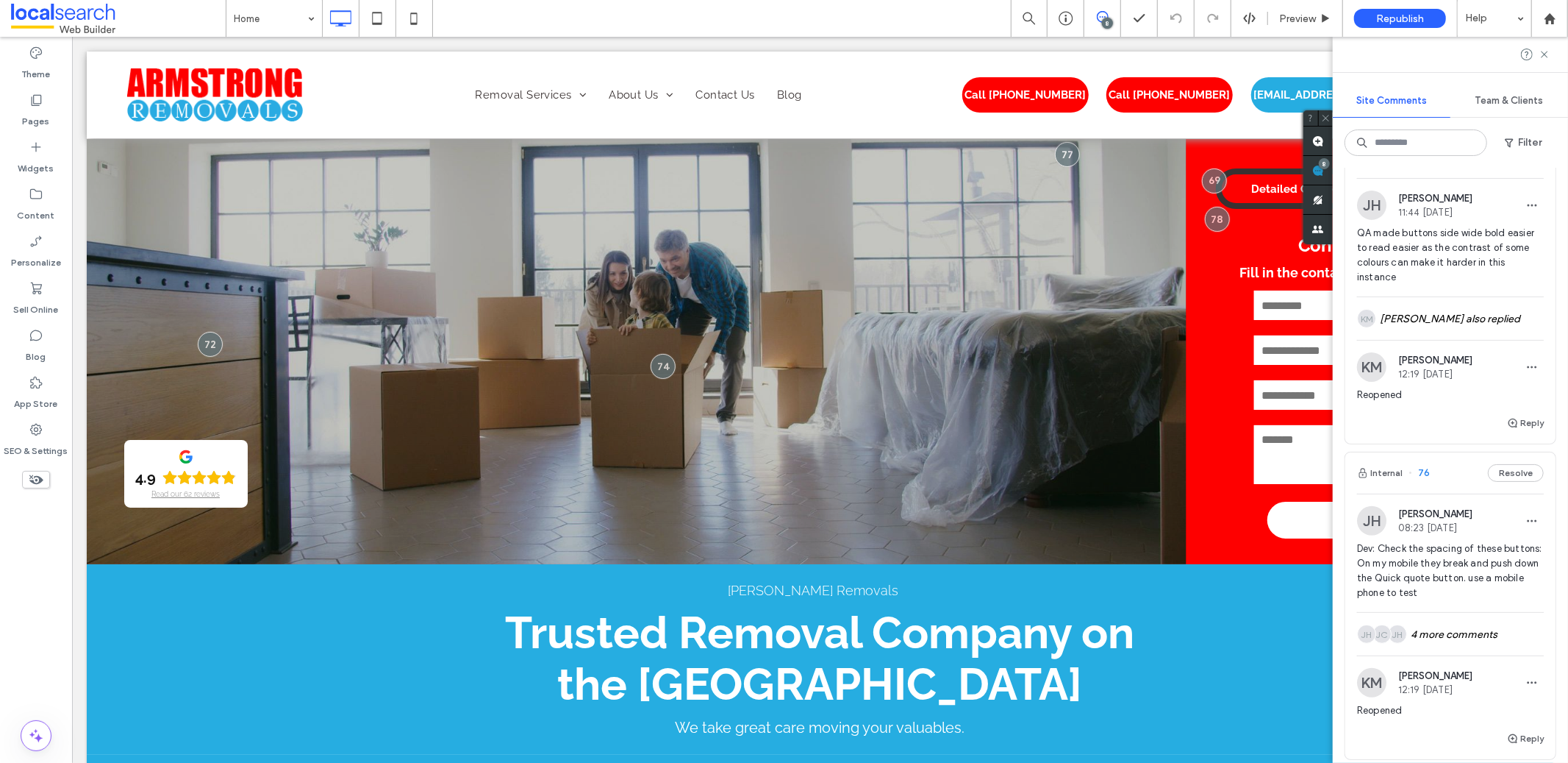
scroll to position [491, 0]
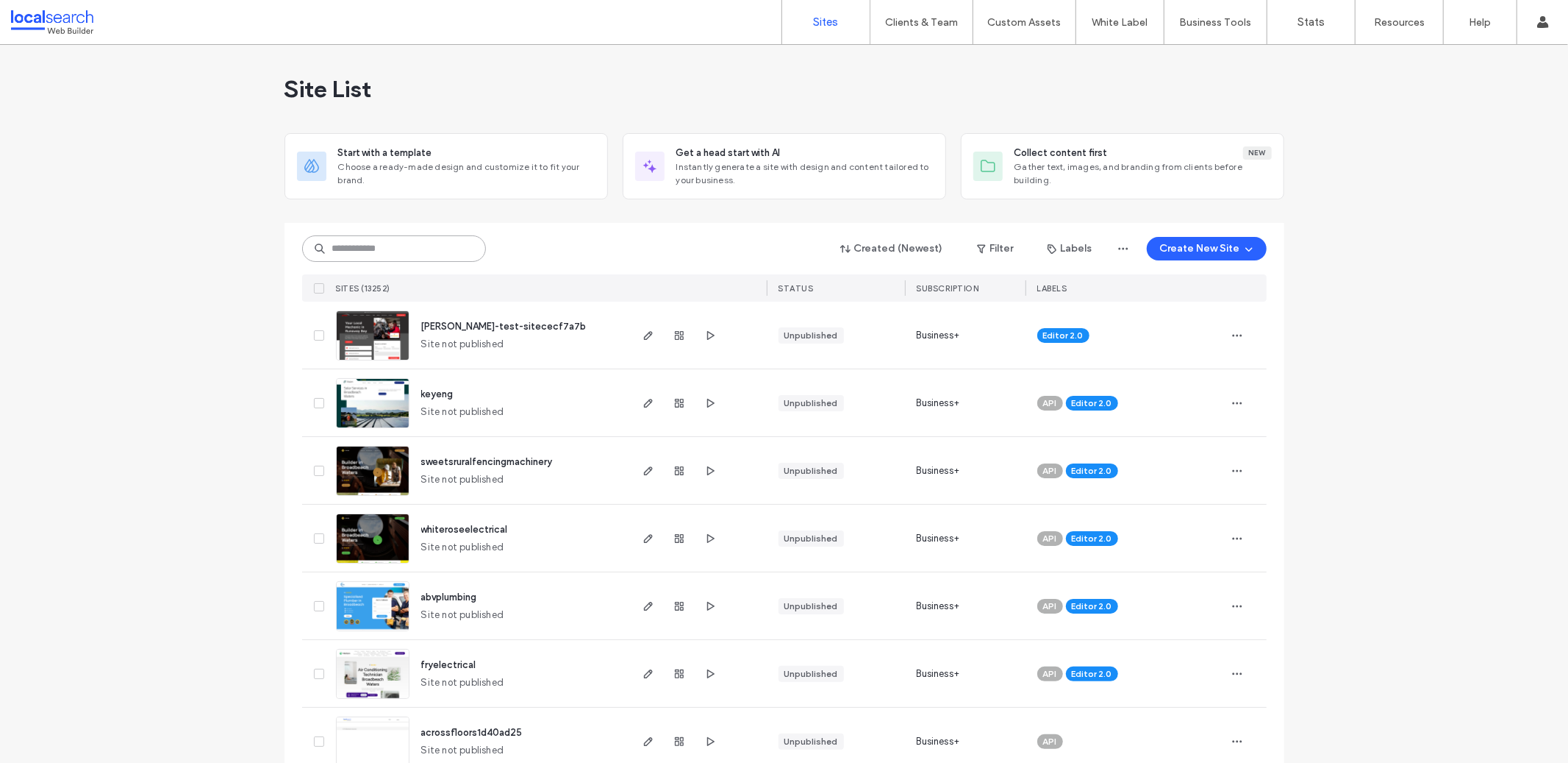
click at [400, 252] on input at bounding box center [394, 249] width 184 height 27
paste input "**********"
type input "**********"
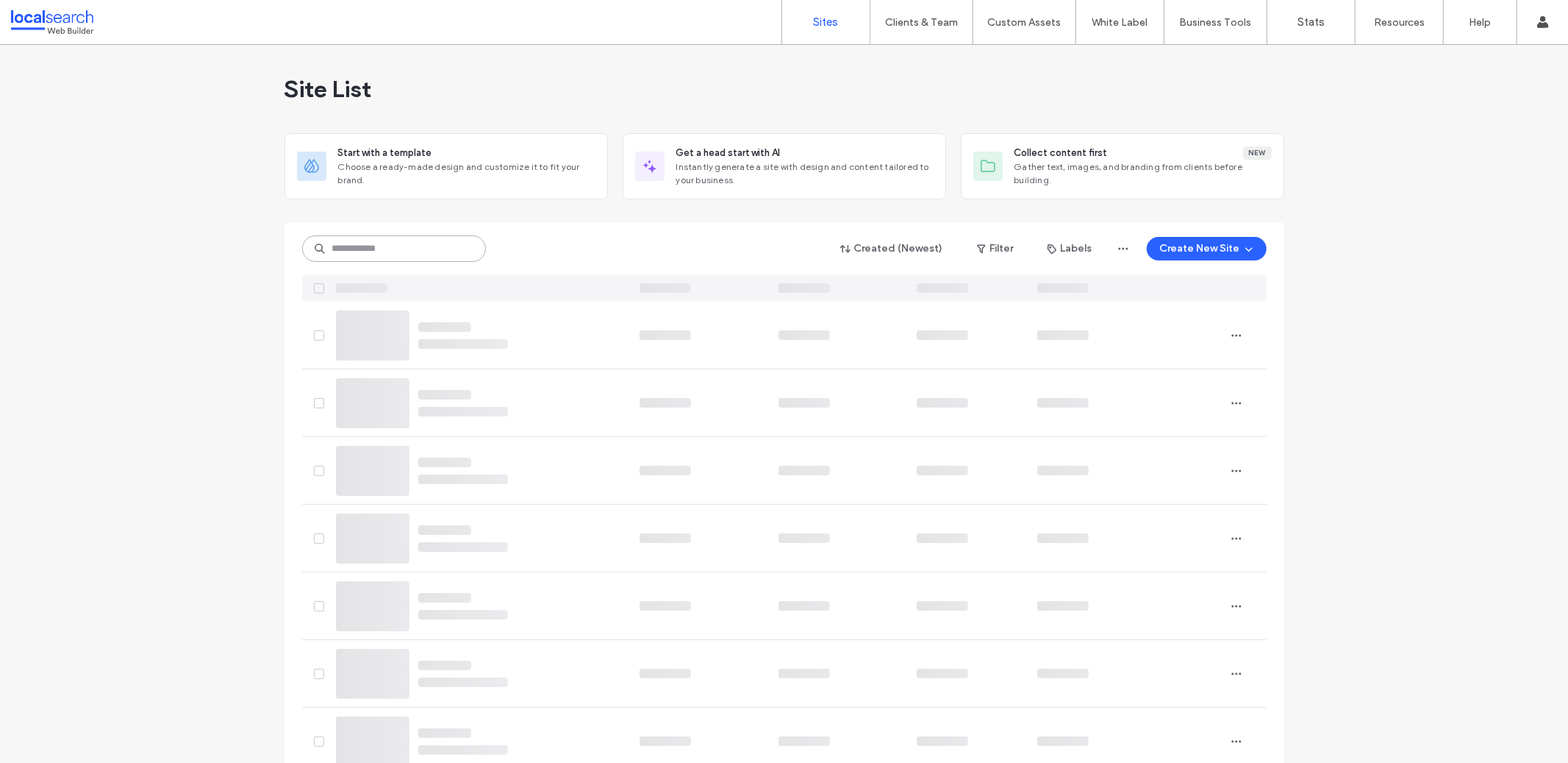
paste input "**********"
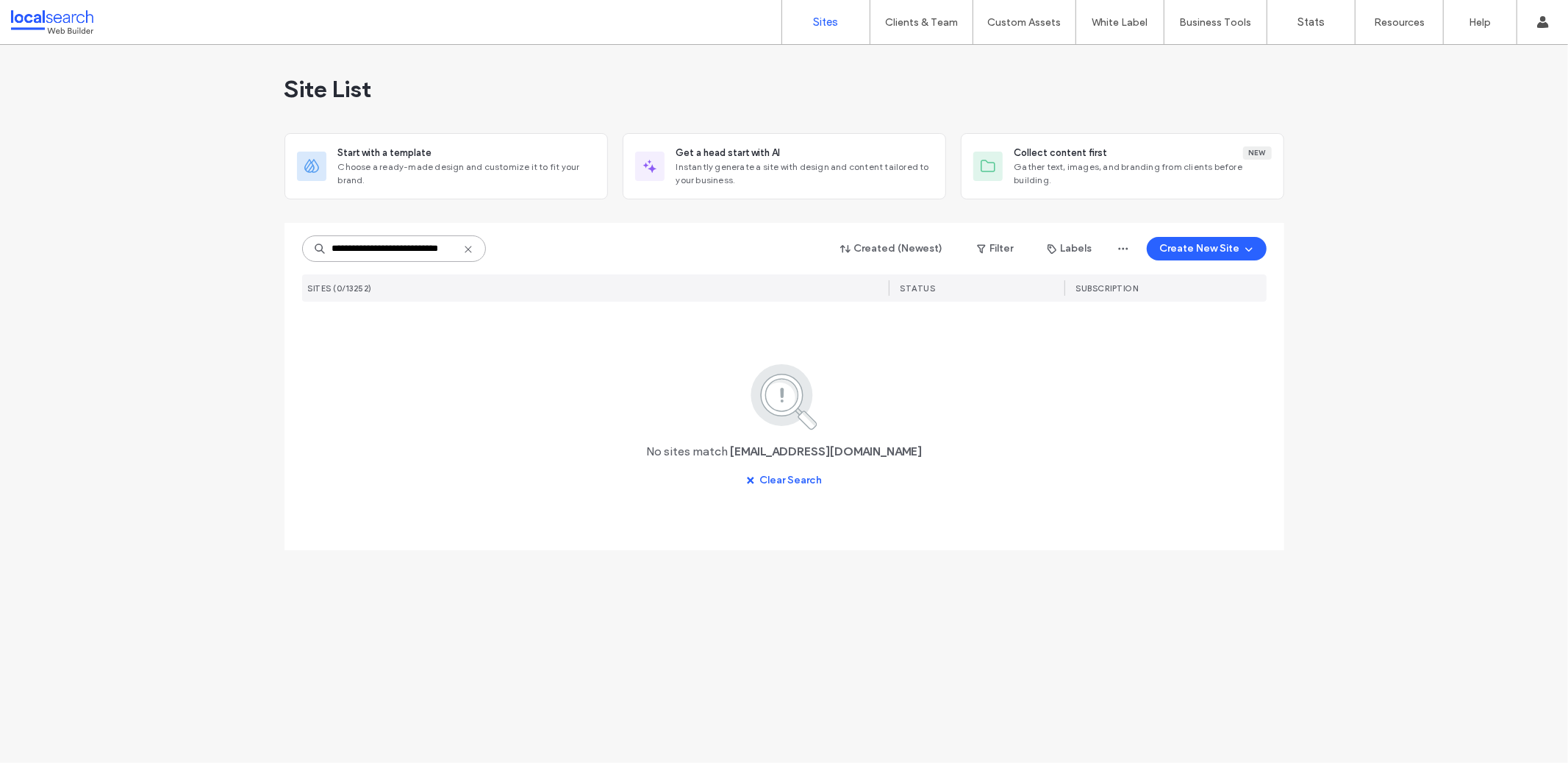
click at [381, 245] on input "**********" at bounding box center [394, 249] width 184 height 27
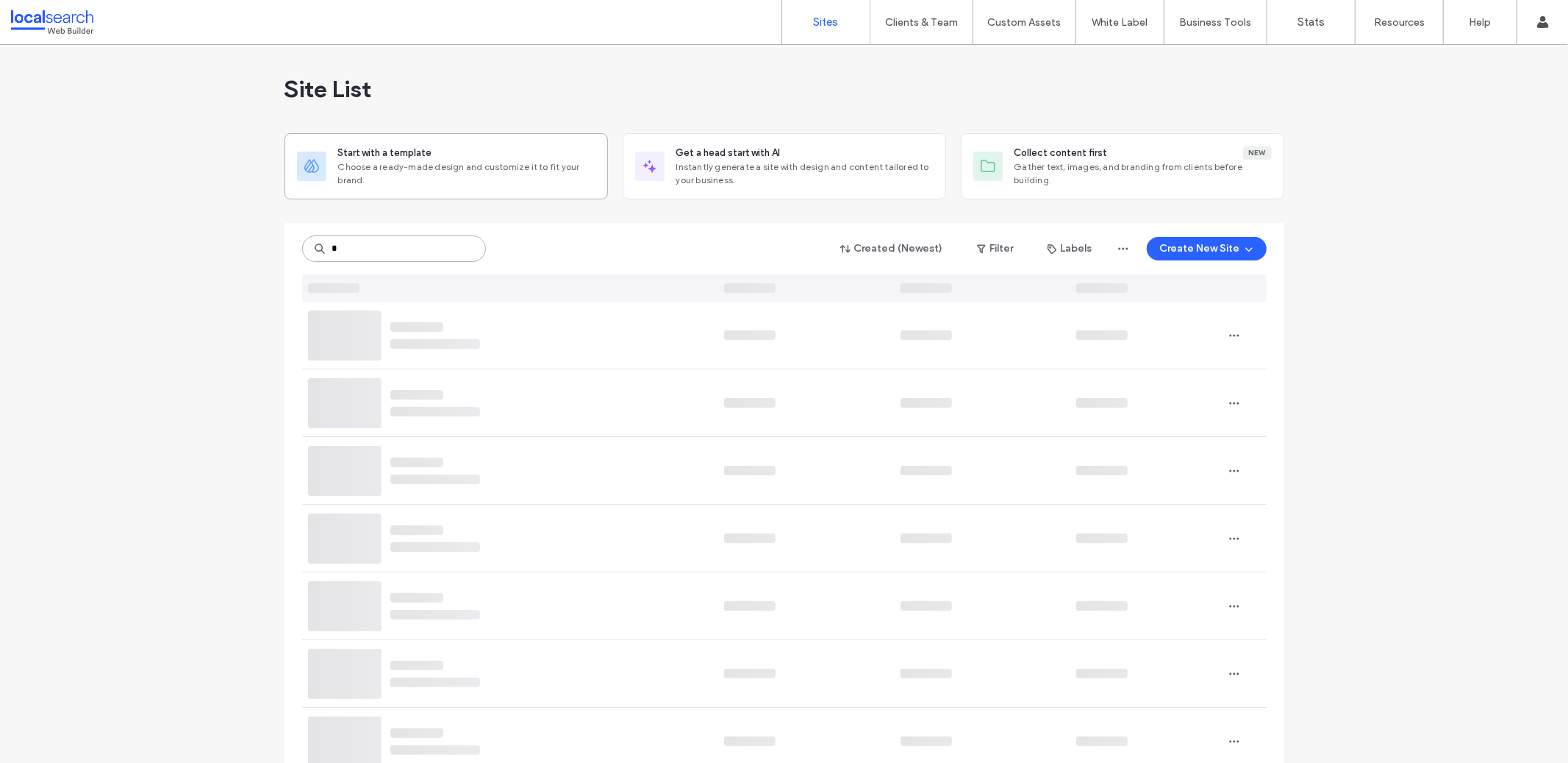
type input "*"
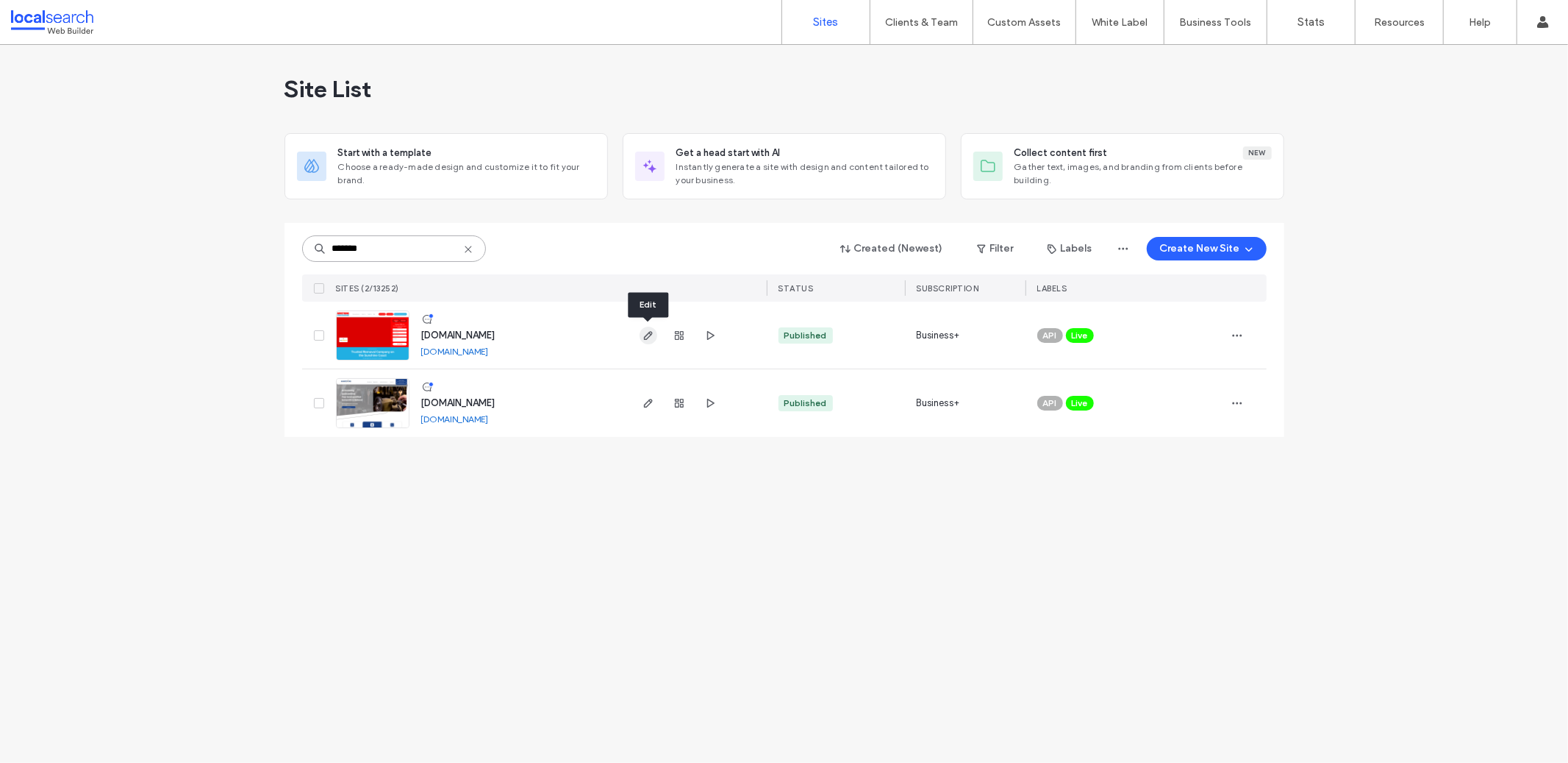
type input "*******"
click at [648, 336] on use "button" at bounding box center [648, 335] width 9 height 9
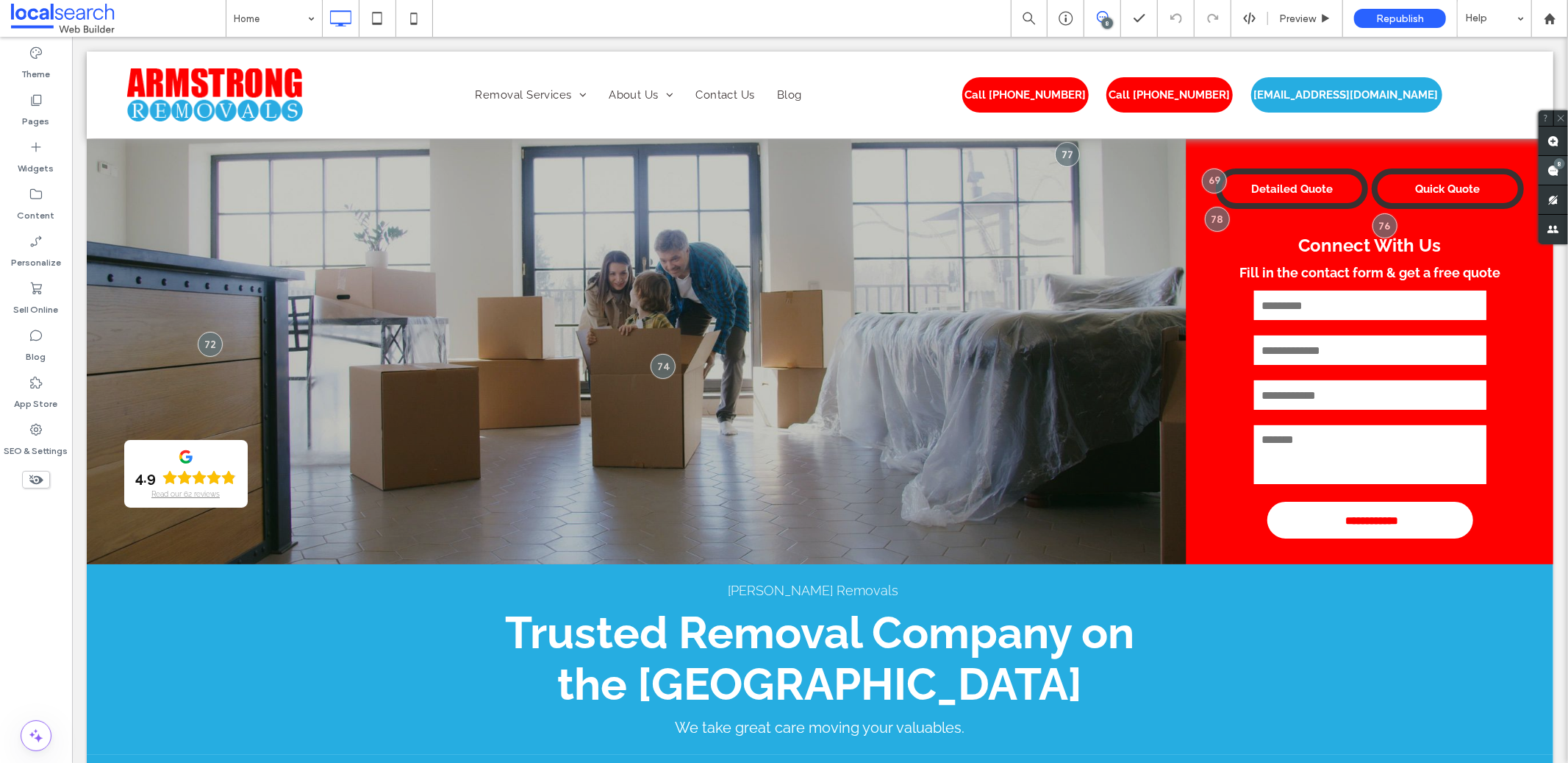
click at [1545, 176] on span at bounding box center [1553, 170] width 30 height 29
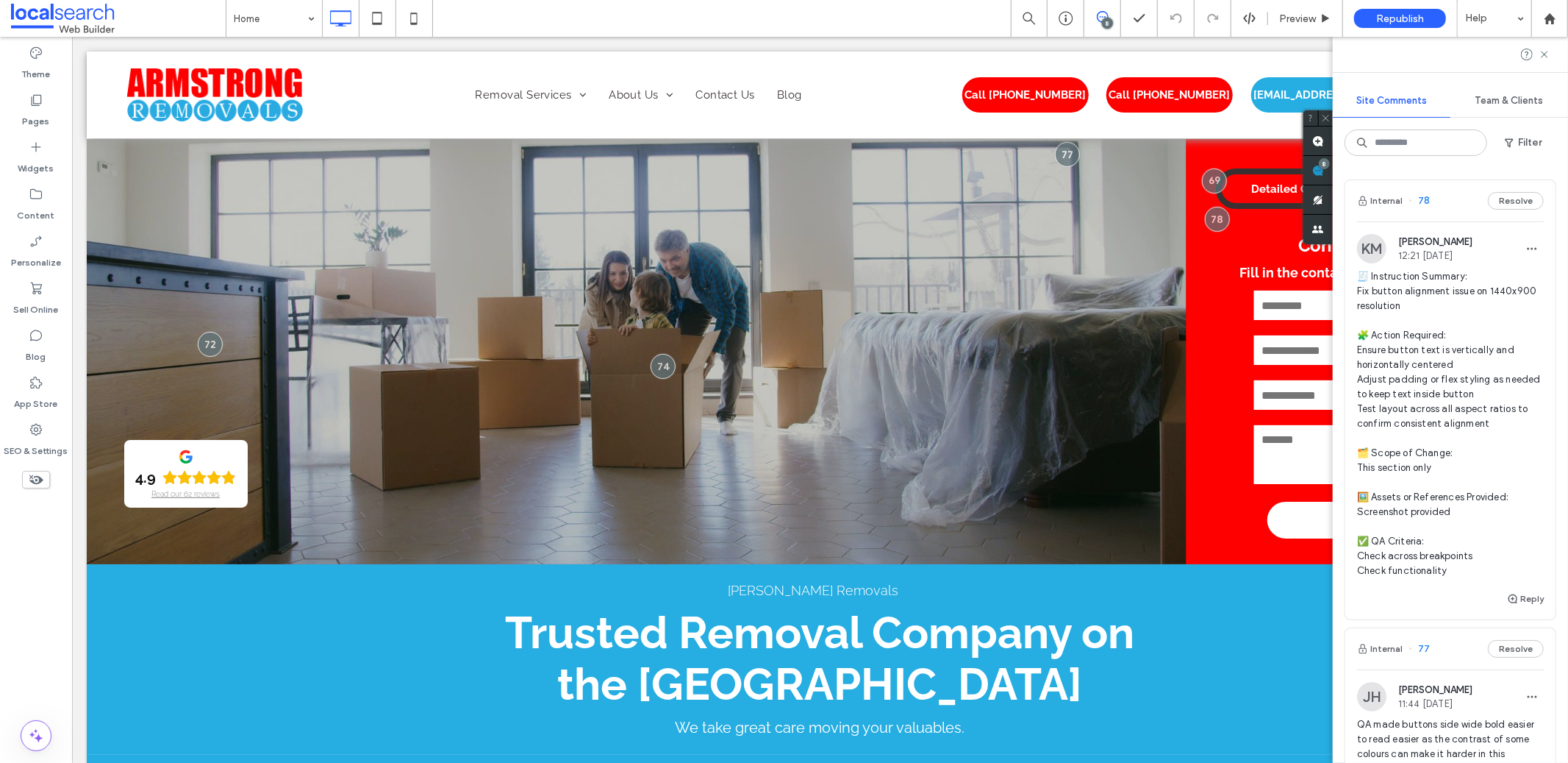
click at [1460, 348] on span "🧾 Instruction Summary: Fix button alignment issue on 1440x900 resolution 🧩 Acti…" at bounding box center [1450, 424] width 187 height 309
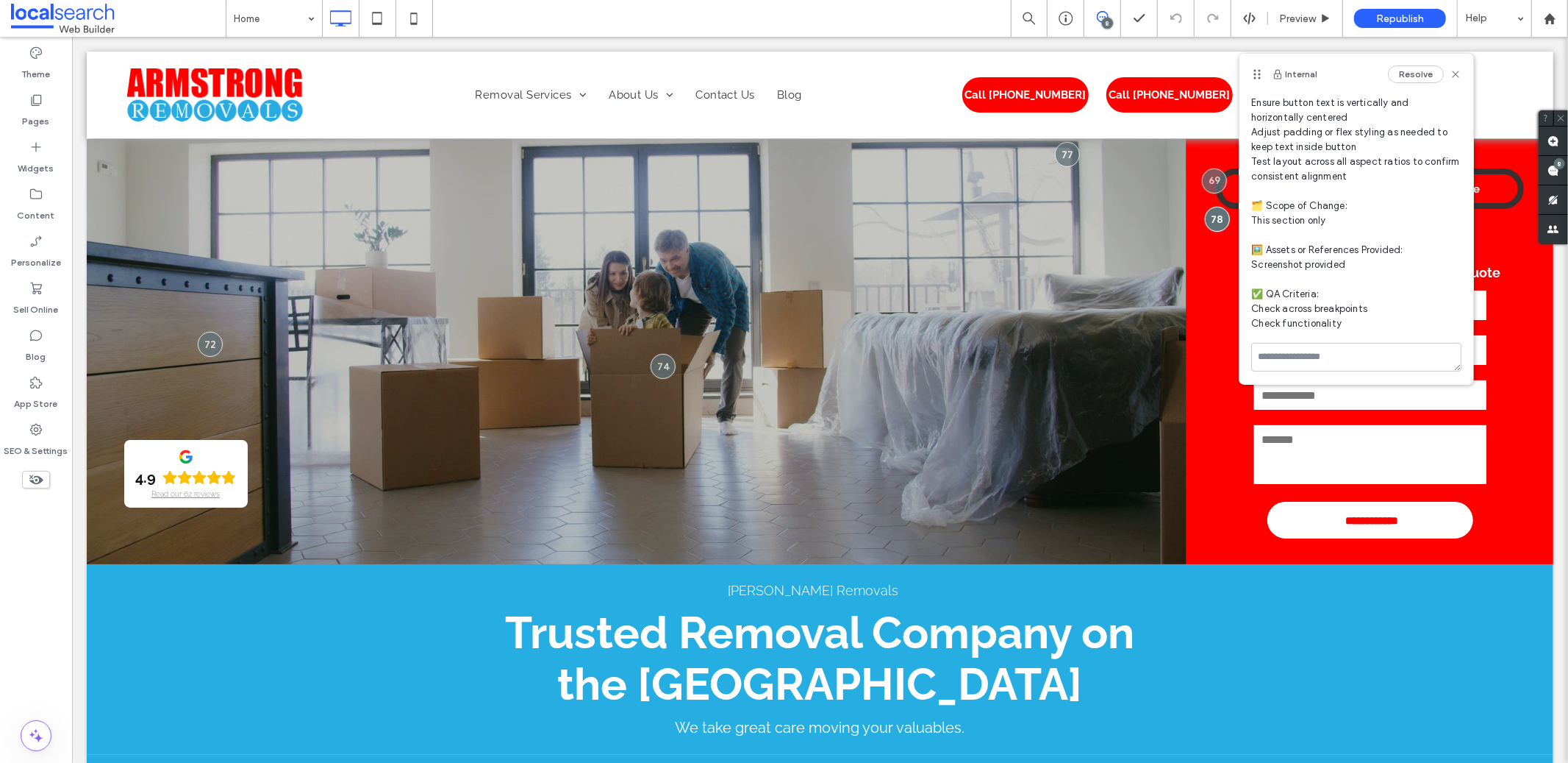
scroll to position [110, 0]
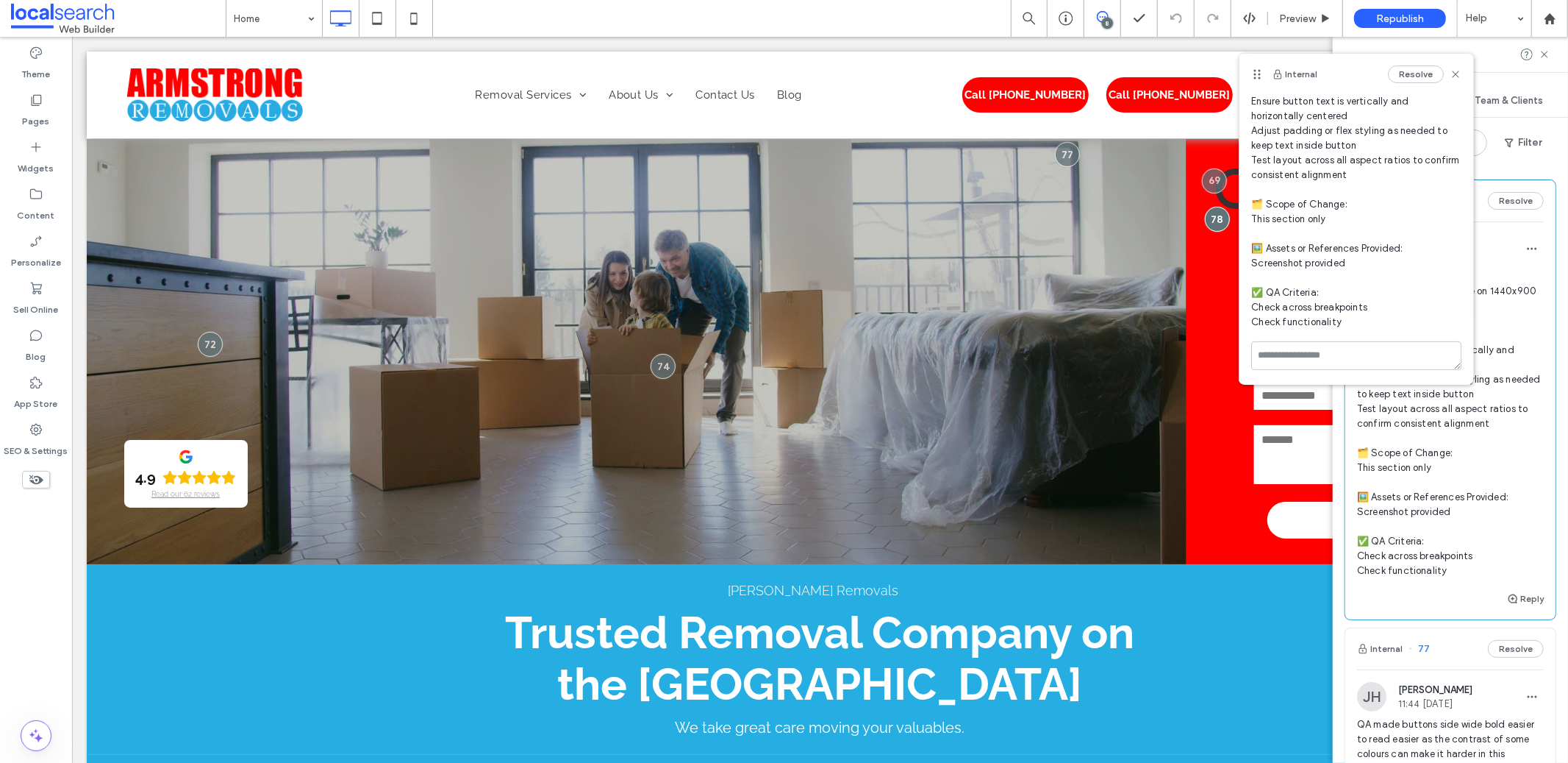
click at [1333, 177] on span at bounding box center [1318, 170] width 30 height 29
click at [1451, 80] on div "Internal Resolve" at bounding box center [1356, 75] width 234 height 41
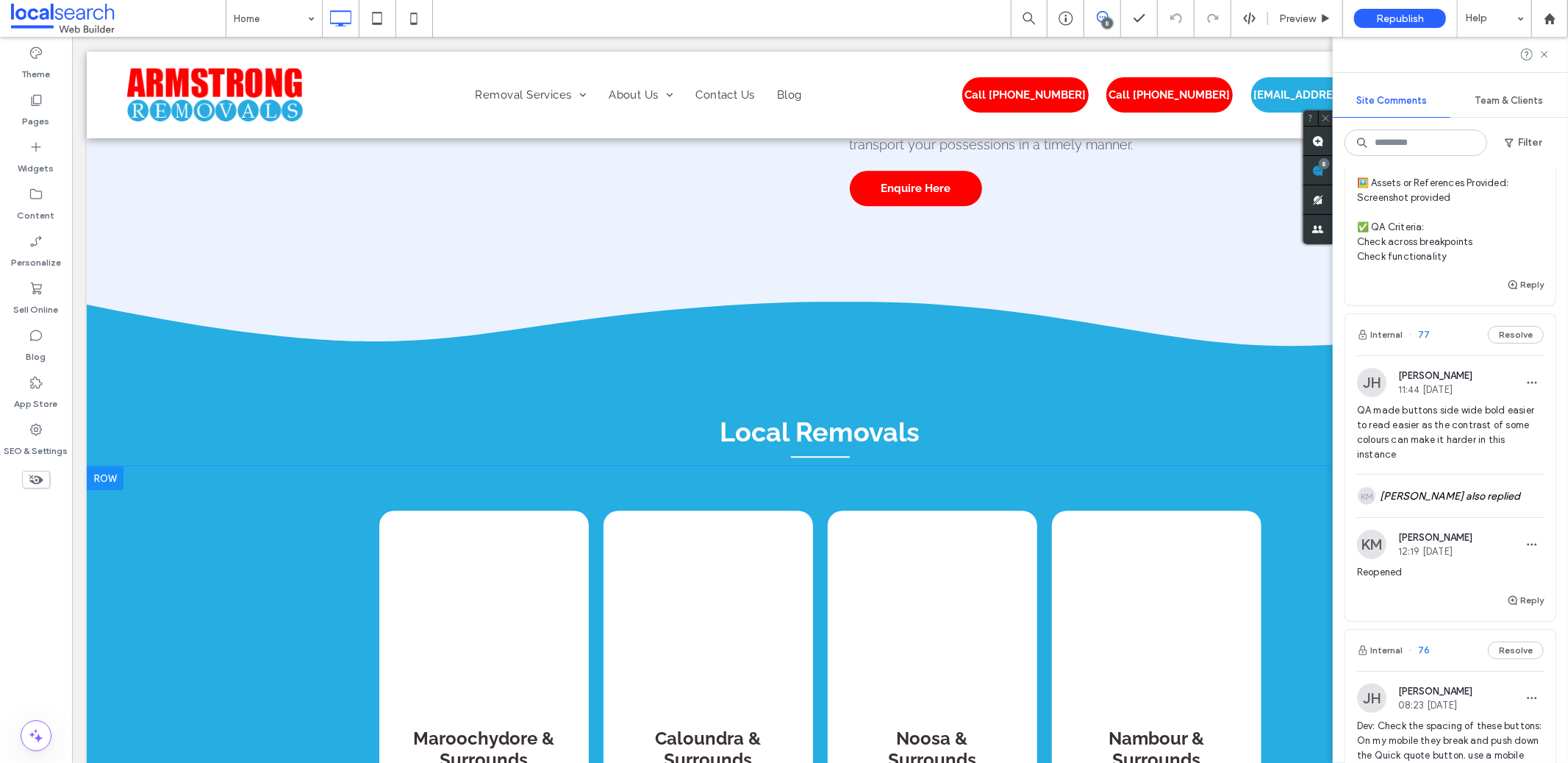
scroll to position [3876, 0]
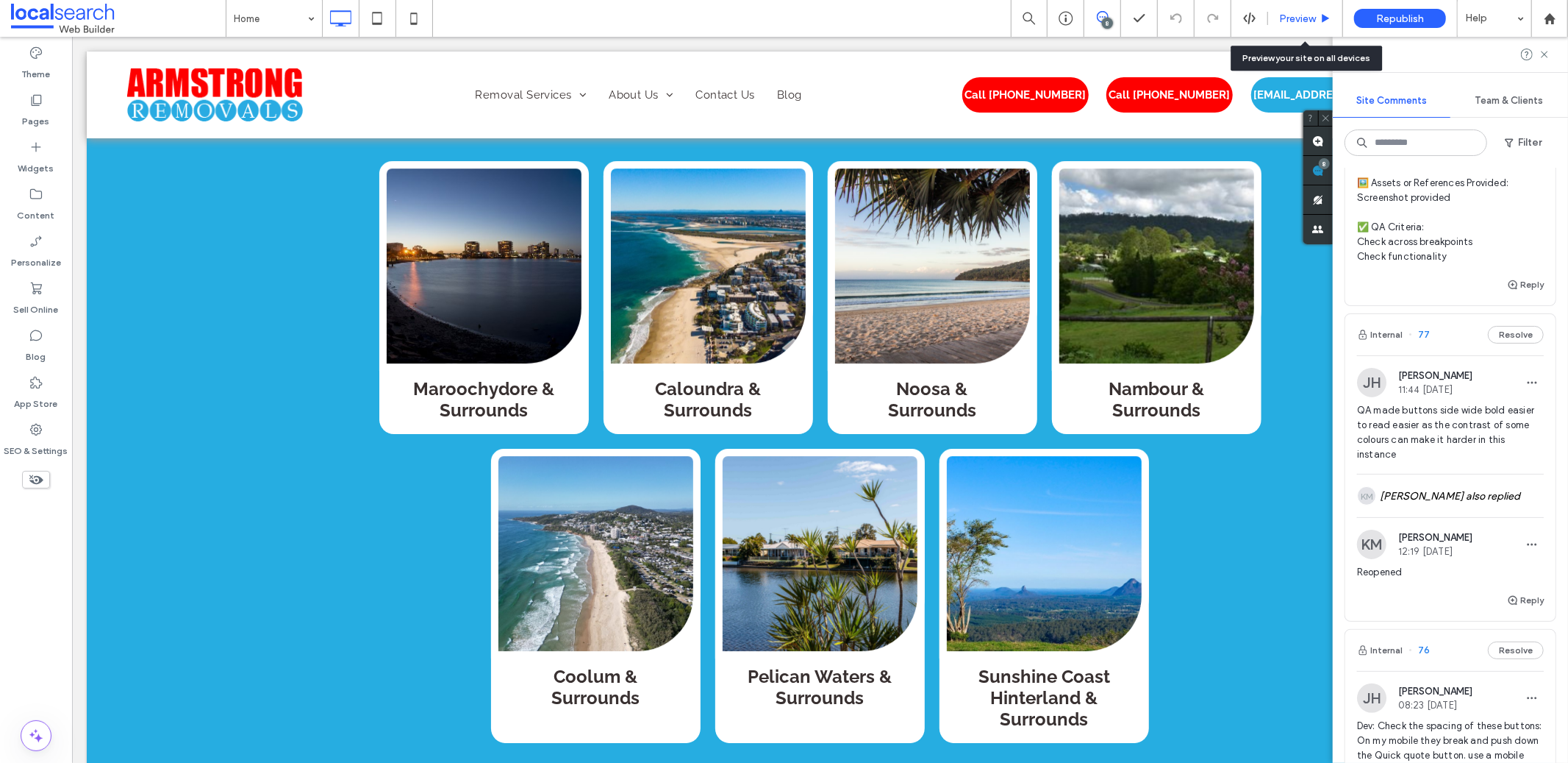
click at [1314, 30] on div "Preview" at bounding box center [1305, 18] width 75 height 37
drag, startPoint x: 1322, startPoint y: 14, endPoint x: 590, endPoint y: 35, distance: 732.3
click at [1322, 14] on use at bounding box center [1326, 18] width 7 height 8
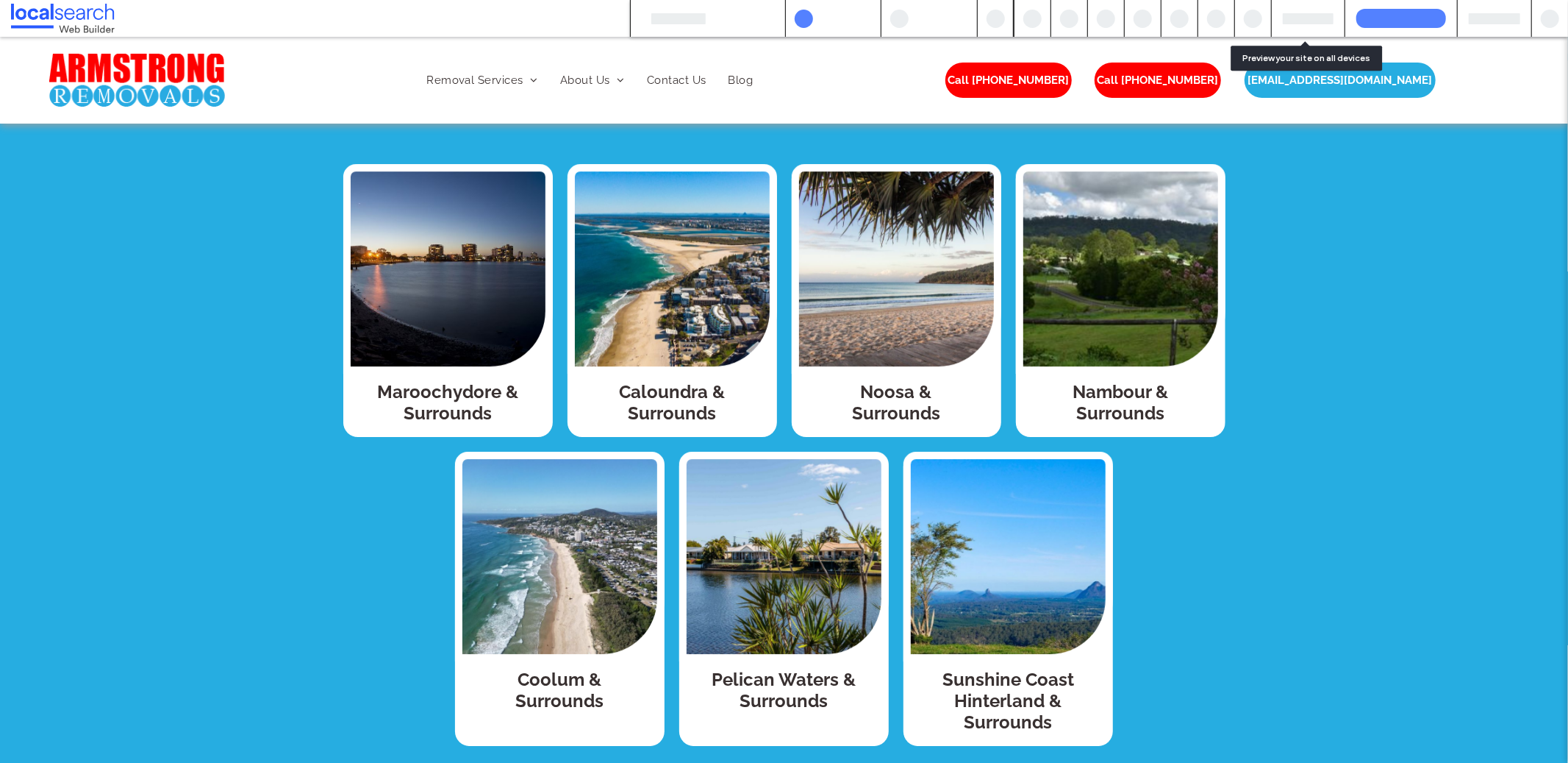
scroll to position [3888, 0]
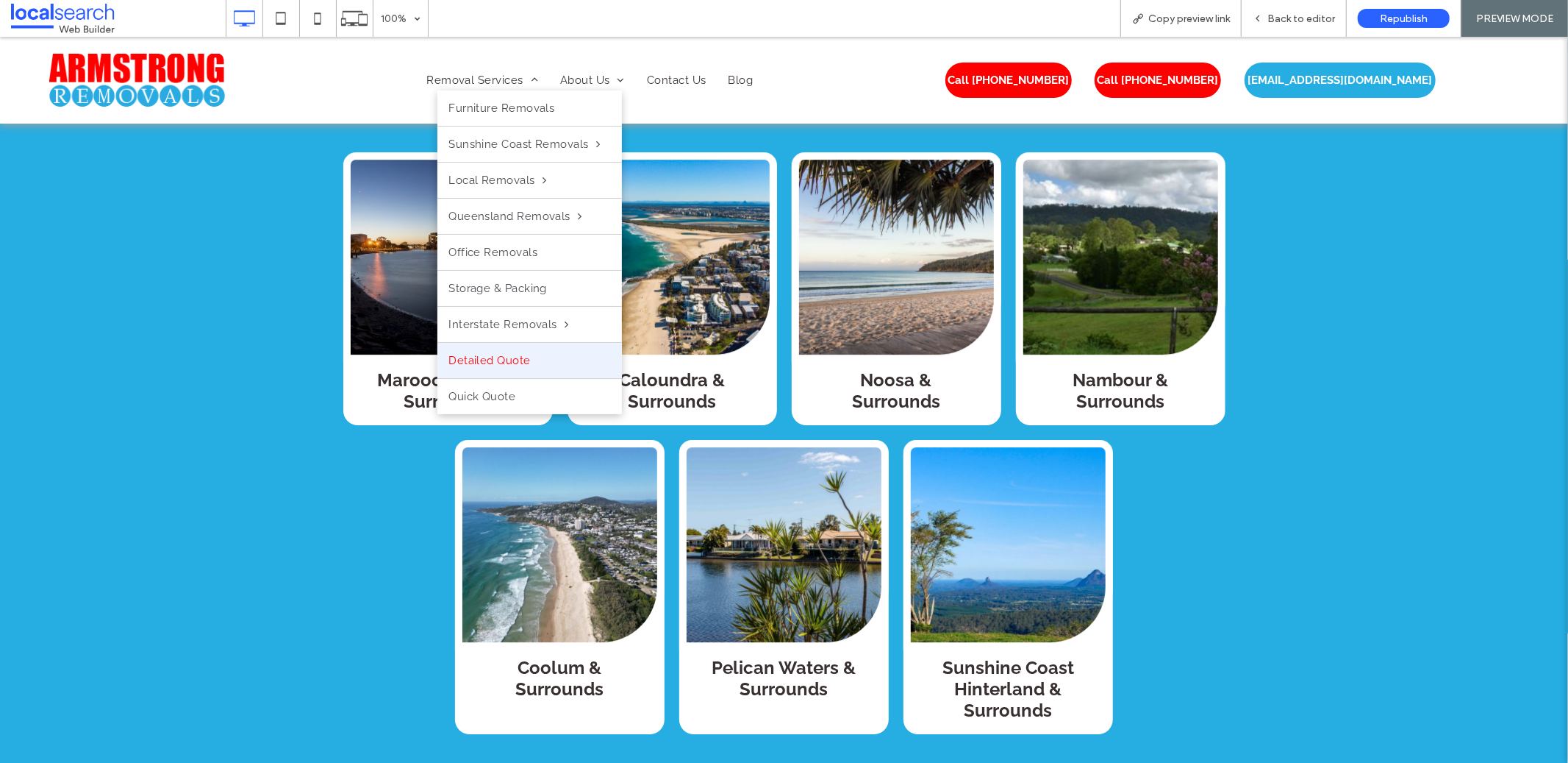
click at [506, 362] on span "Detailed Quote" at bounding box center [489, 359] width 82 height 13
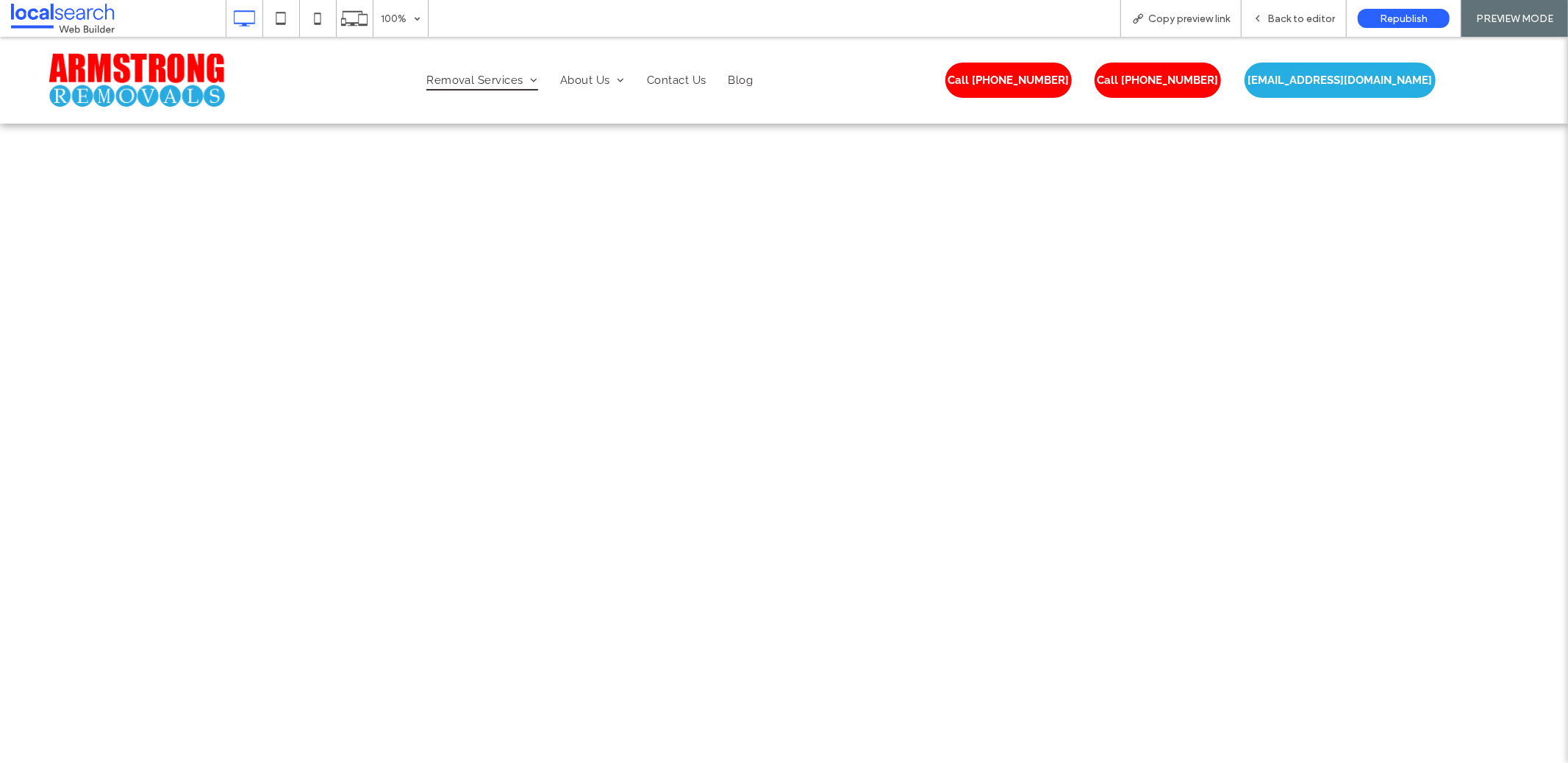
scroll to position [1308, 0]
click at [1278, 17] on span "Back to editor" at bounding box center [1301, 18] width 68 height 13
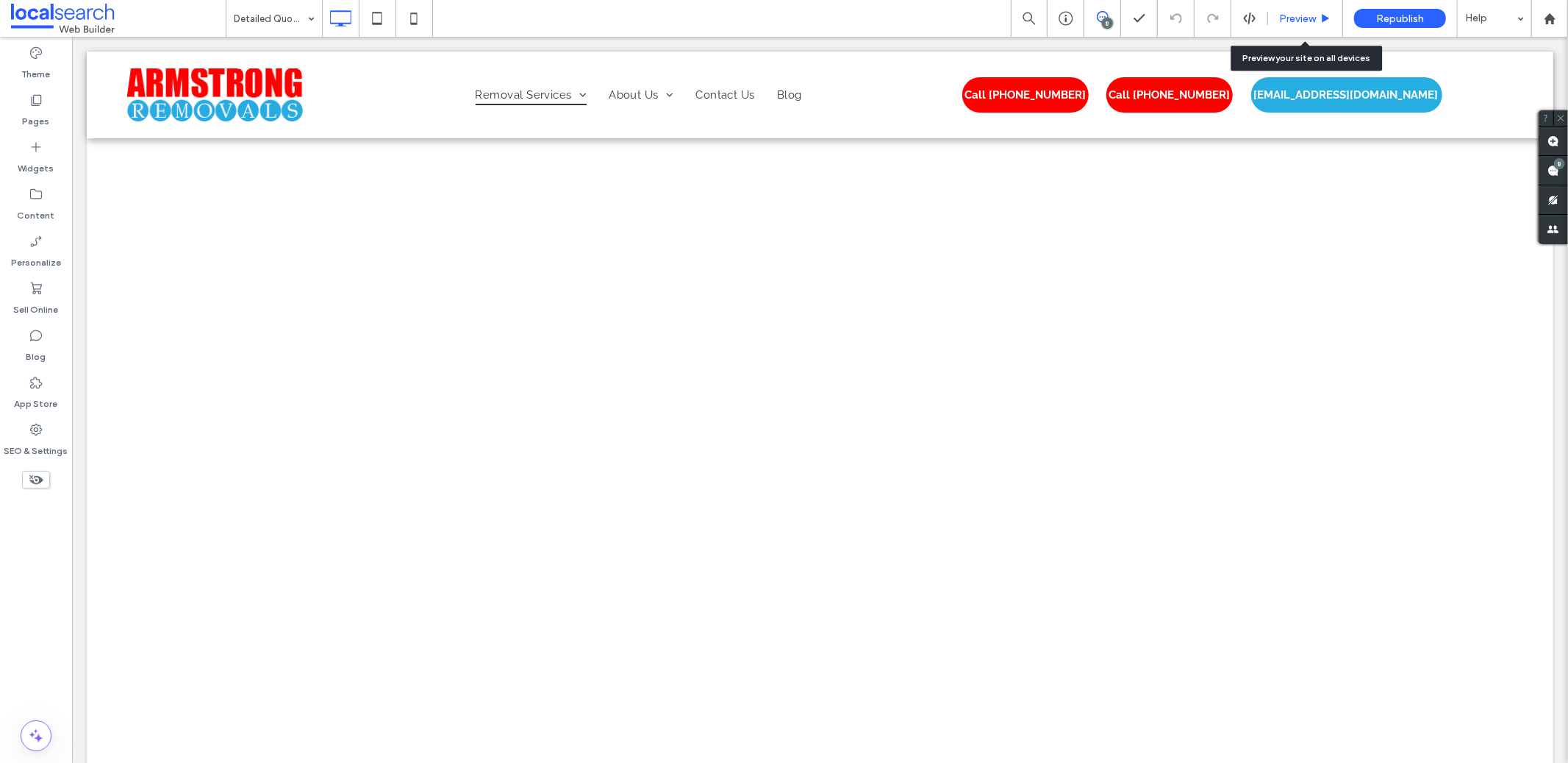
scroll to position [1304, 0]
click at [1553, 170] on use at bounding box center [1553, 170] width 12 height 12
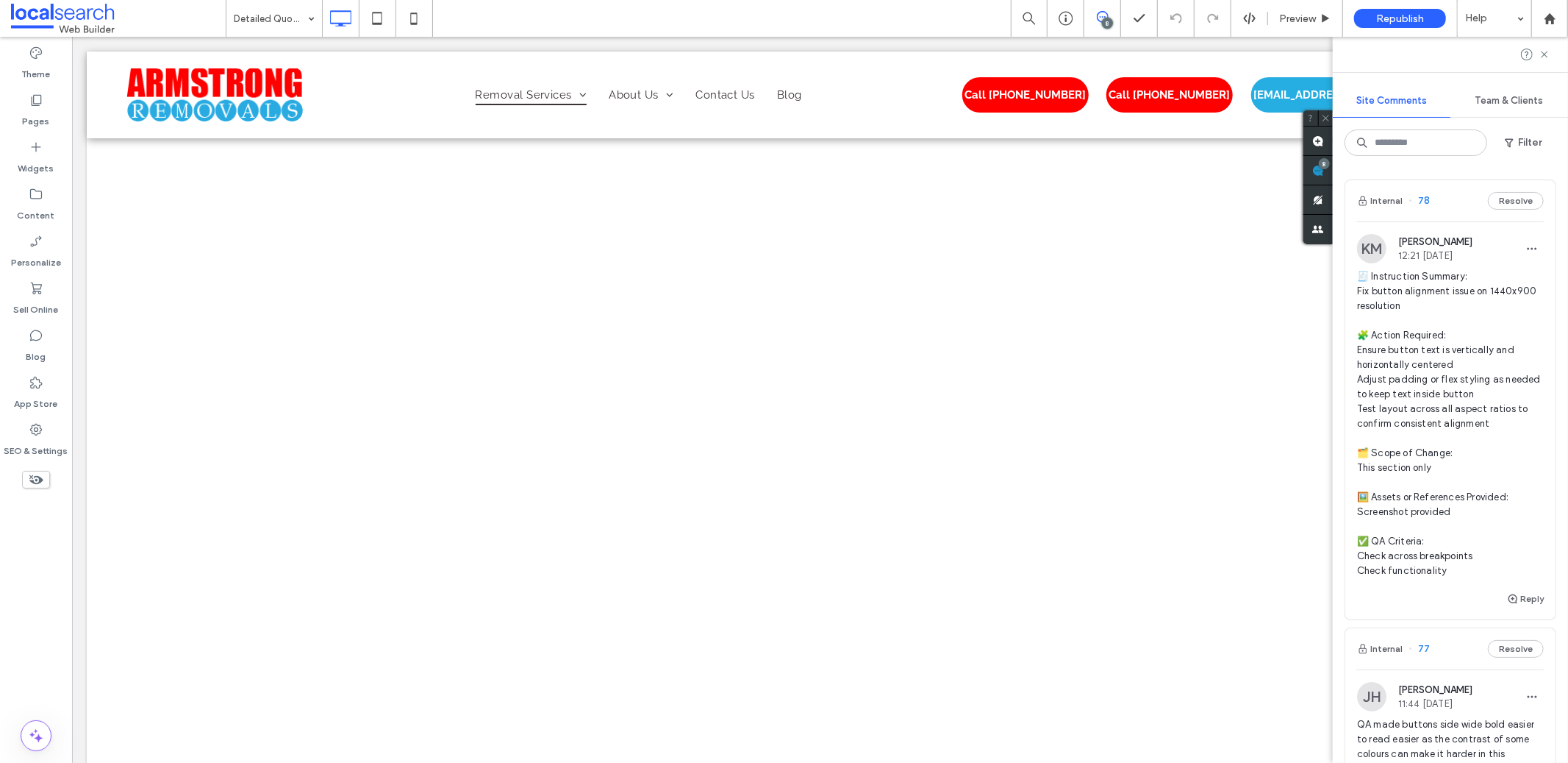
scroll to position [1430, 0]
click at [1112, 13] on span at bounding box center [1102, 17] width 36 height 12
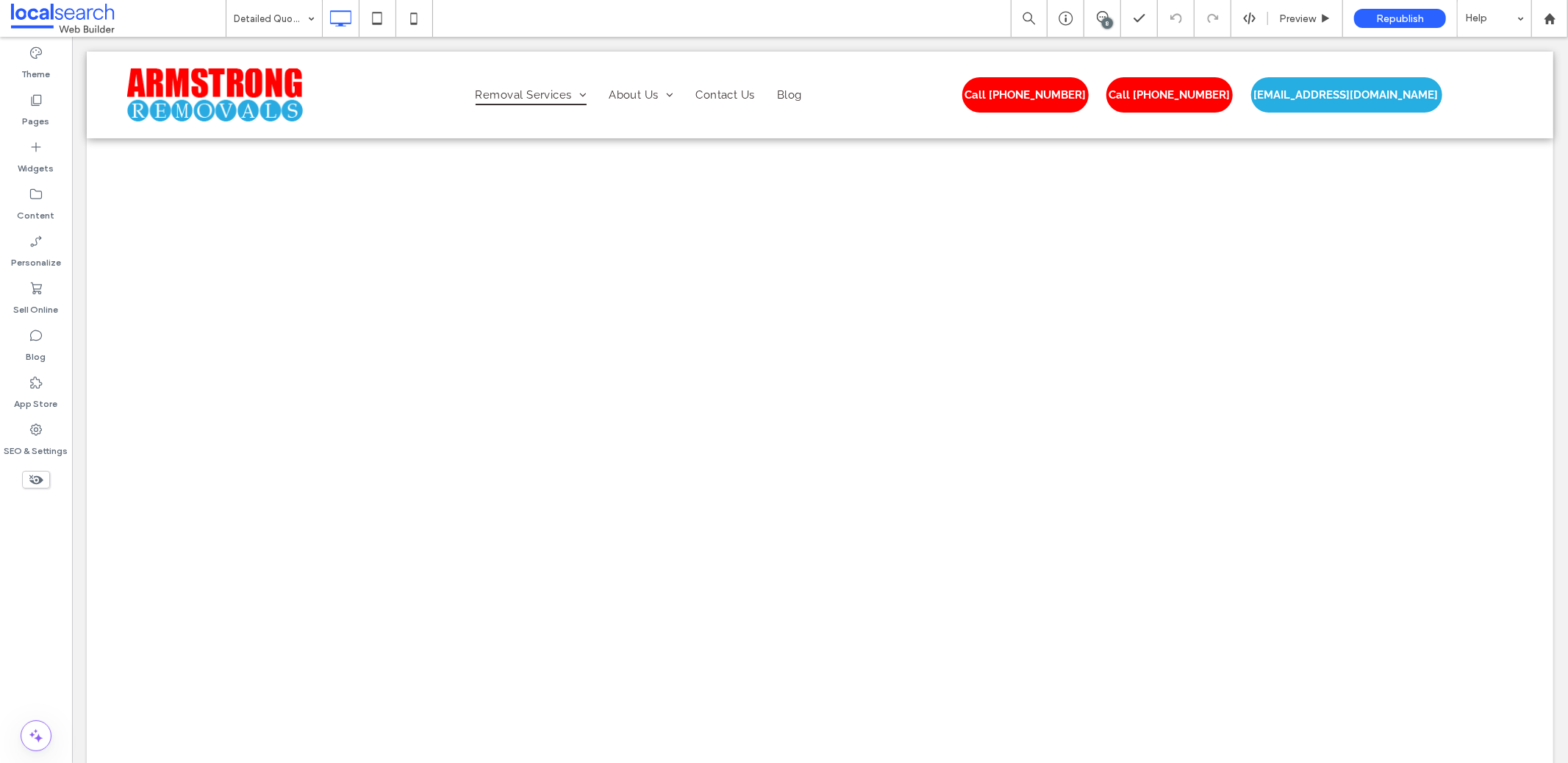
click at [1103, 19] on div "8" at bounding box center [1107, 23] width 11 height 11
click at [1555, 144] on use at bounding box center [1553, 141] width 12 height 12
click at [303, 448] on div "Send Us A Detailed Quote Click To Paste Row + Add Section" at bounding box center [819, 277] width 1466 height 2213
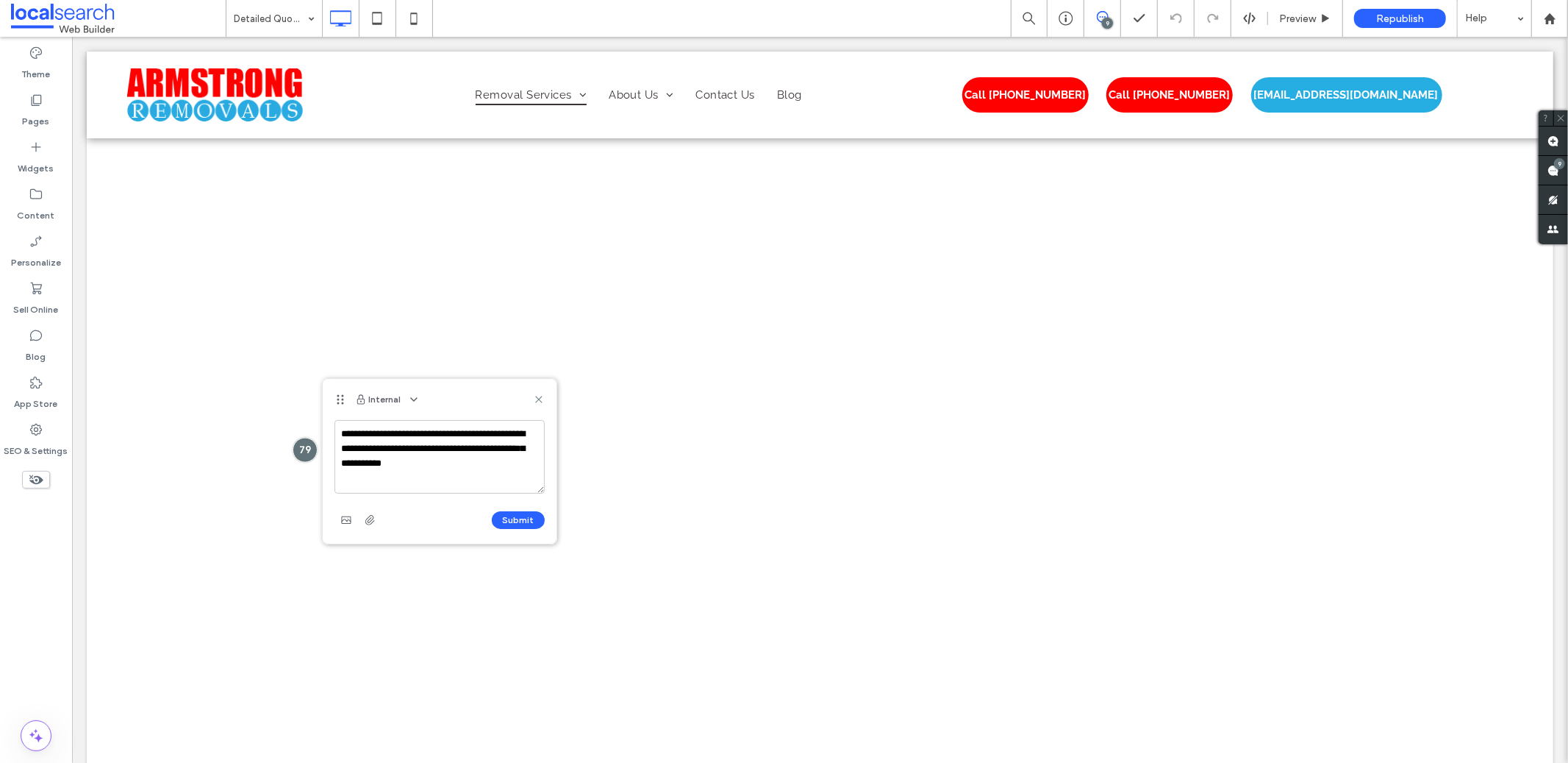
type textarea "**********"
click at [519, 529] on div "Submit" at bounding box center [439, 520] width 210 height 24
click at [515, 524] on button "Submit" at bounding box center [518, 520] width 53 height 18
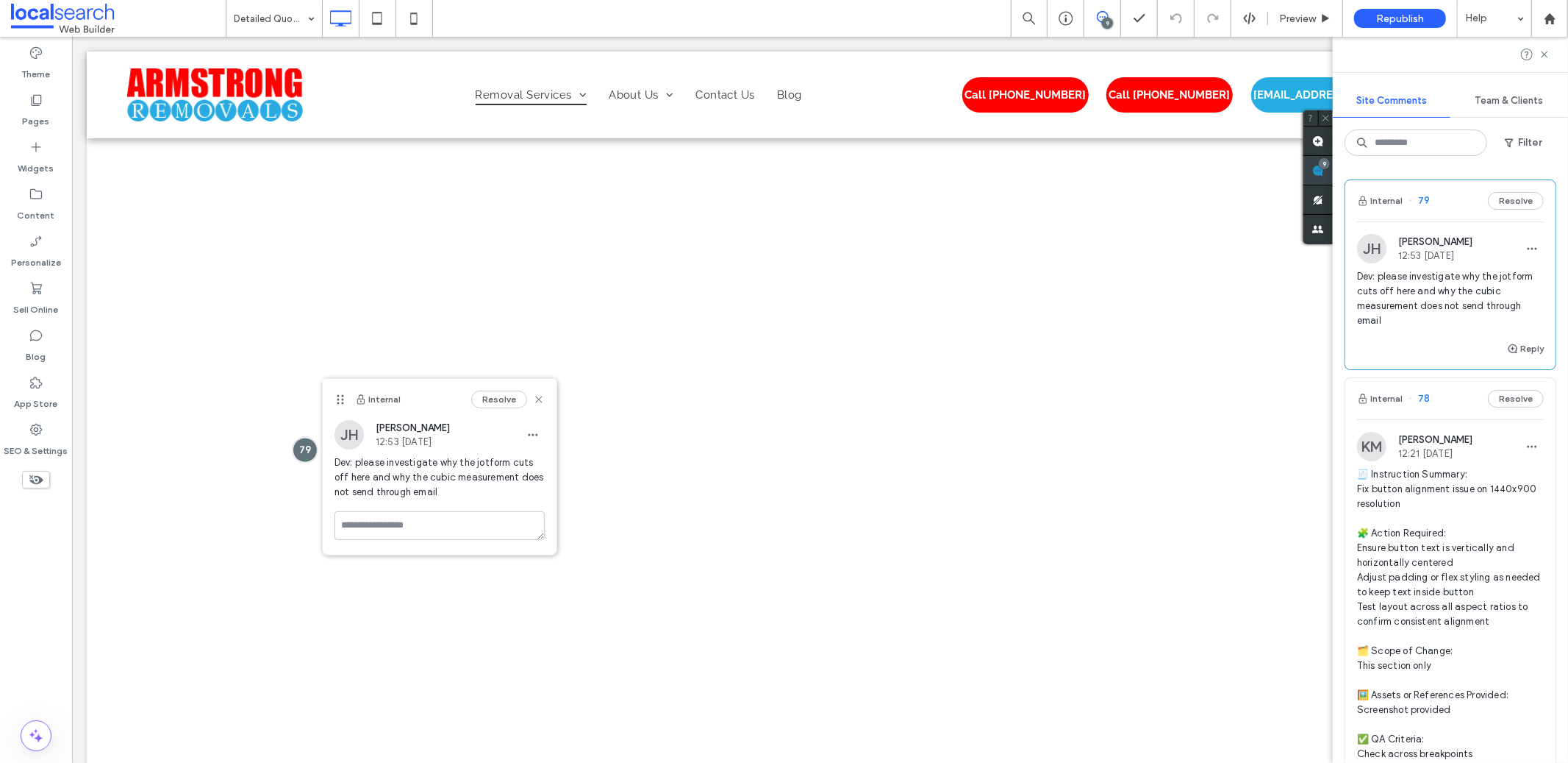
click at [1333, 177] on span at bounding box center [1318, 170] width 30 height 29
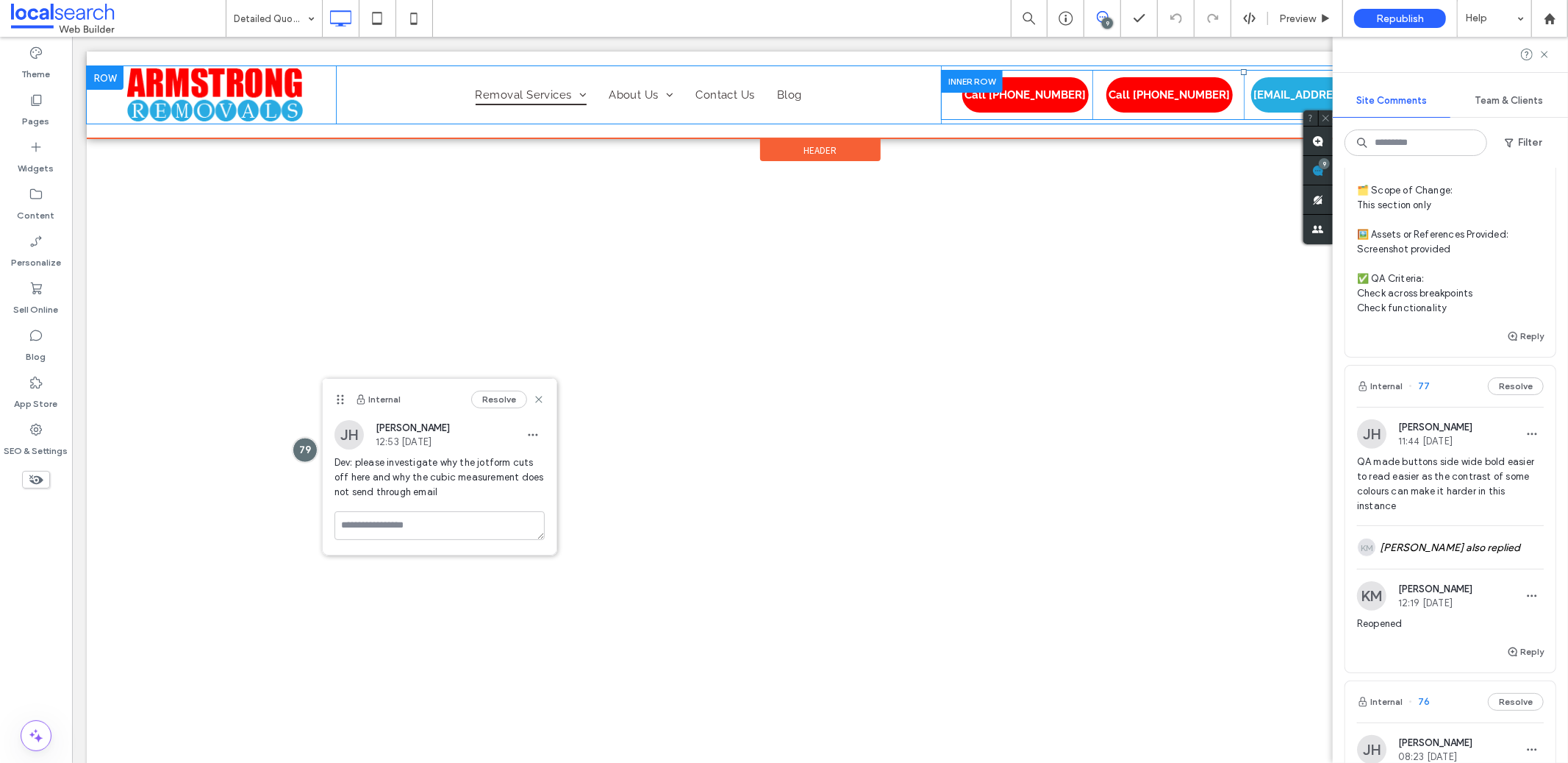
scroll to position [460, 0]
